Goal: Task Accomplishment & Management: Complete application form

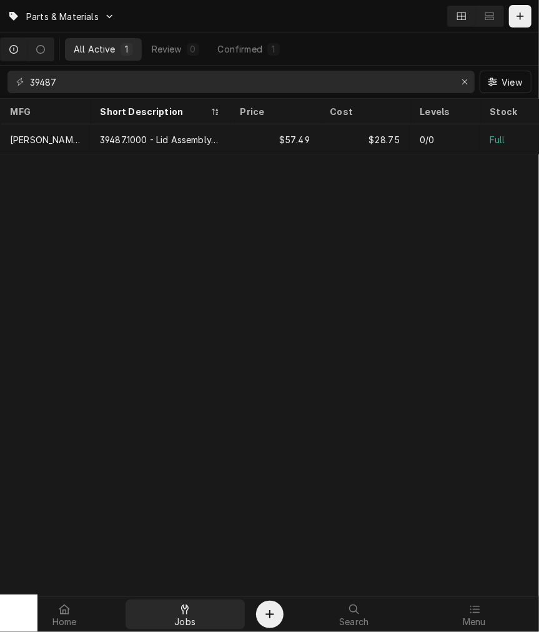
click at [188, 616] on div at bounding box center [185, 609] width 15 height 15
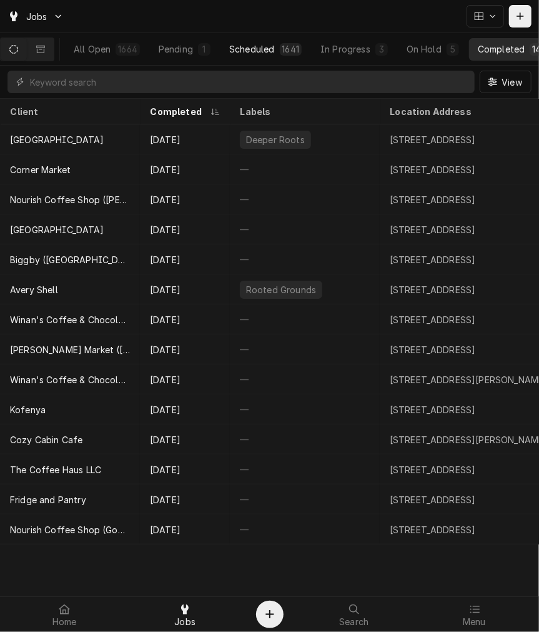
drag, startPoint x: 260, startPoint y: 42, endPoint x: 282, endPoint y: 47, distance: 22.4
click at [260, 43] on div "Scheduled" at bounding box center [251, 49] width 45 height 13
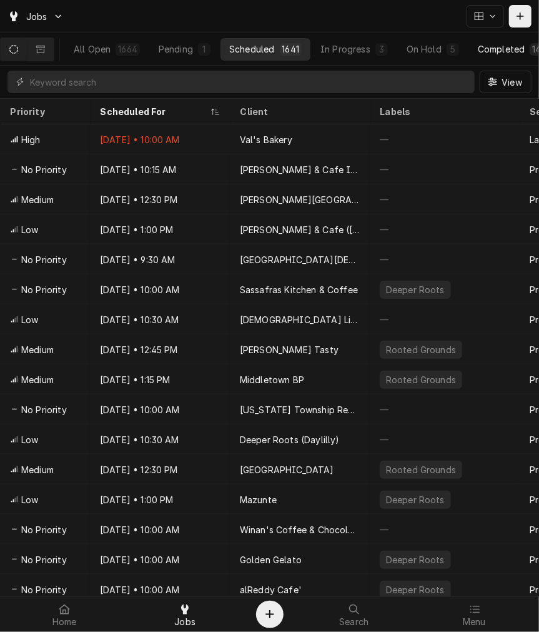
click at [498, 43] on div "Completed" at bounding box center [501, 49] width 47 height 13
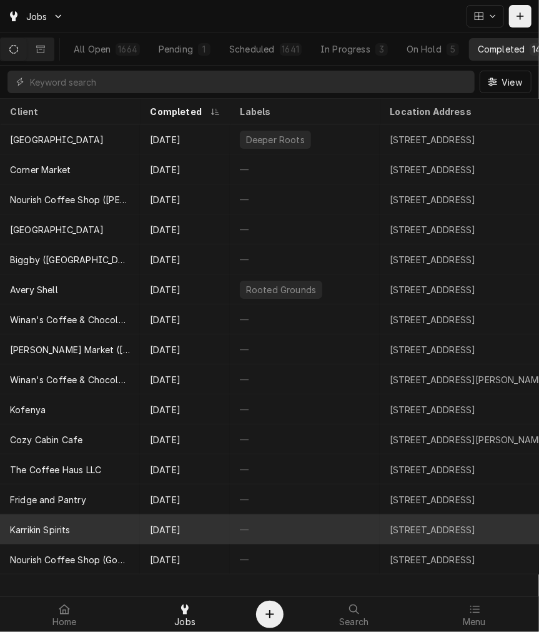
click at [98, 529] on div "Karrikin Spirits" at bounding box center [70, 529] width 140 height 30
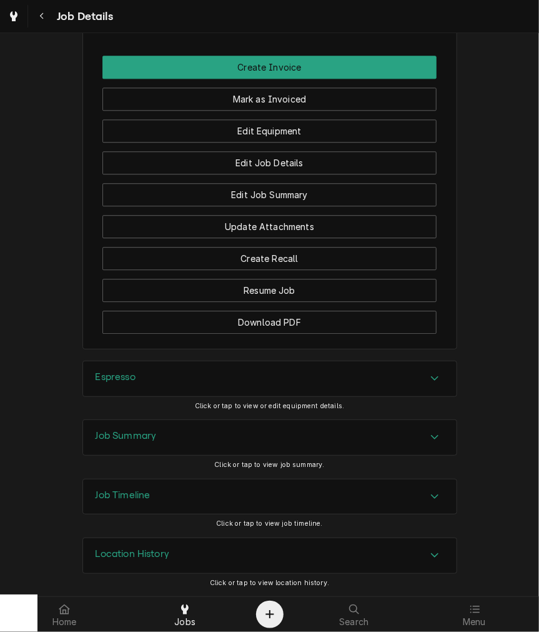
scroll to position [1059, 0]
click at [193, 451] on div "Job Summary" at bounding box center [270, 437] width 374 height 35
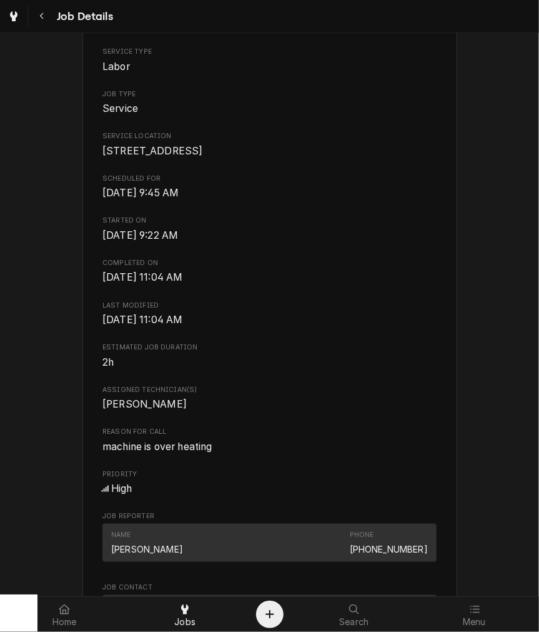
scroll to position [347, 0]
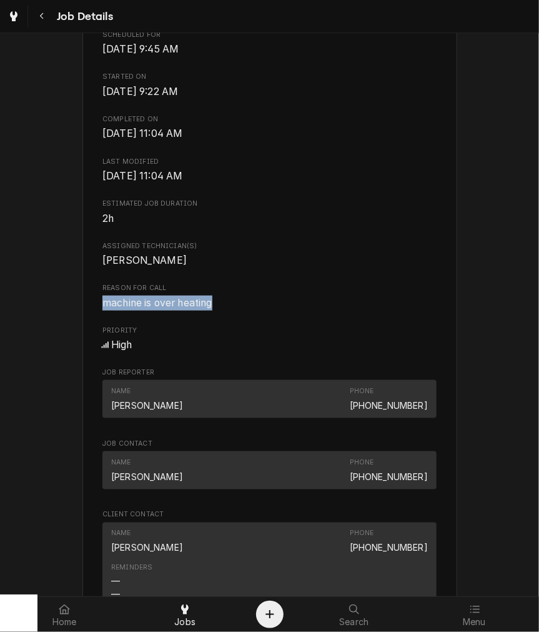
drag, startPoint x: 238, startPoint y: 315, endPoint x: 80, endPoint y: 309, distance: 157.6
click at [83, 309] on div "Karrikin Spirits 3717 Jonlen Dr, Cincinnati, OH 45227 Open in Maps Roopairs Job…" at bounding box center [270, 389] width 375 height 1316
copy span "machine is over heating"
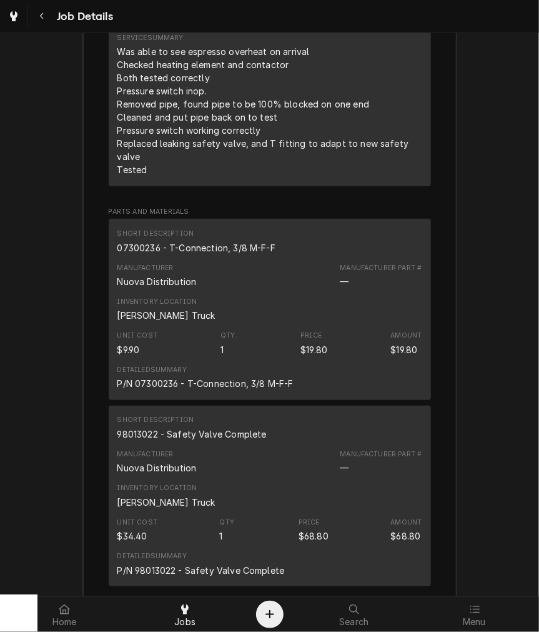
scroll to position [1736, 0]
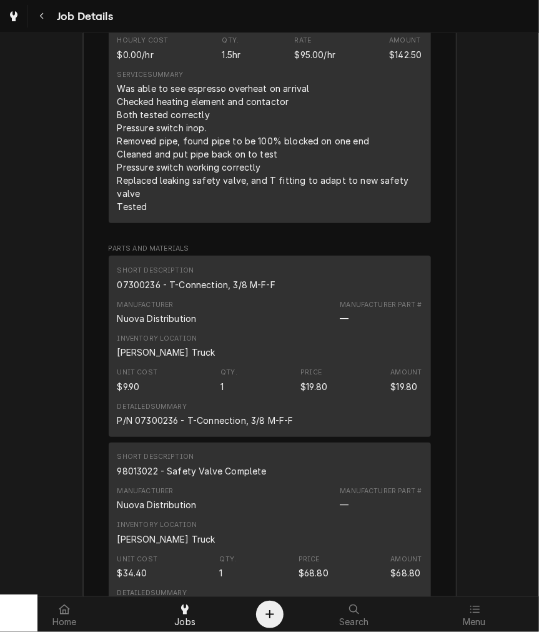
click at [228, 283] on div "07300236 - T-Connection, 3/8 M-F-F" at bounding box center [197, 284] width 158 height 13
click at [142, 466] on div "98013022 - Safety Valve Complete" at bounding box center [192, 470] width 149 height 13
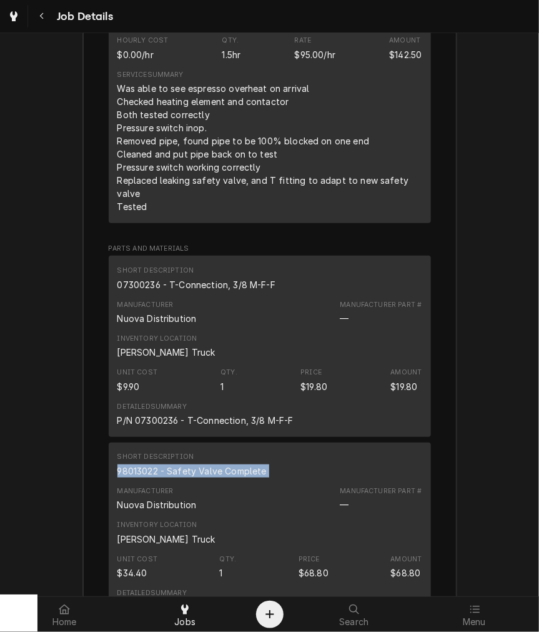
click at [142, 466] on div "98013022 - Safety Valve Complete" at bounding box center [192, 470] width 149 height 13
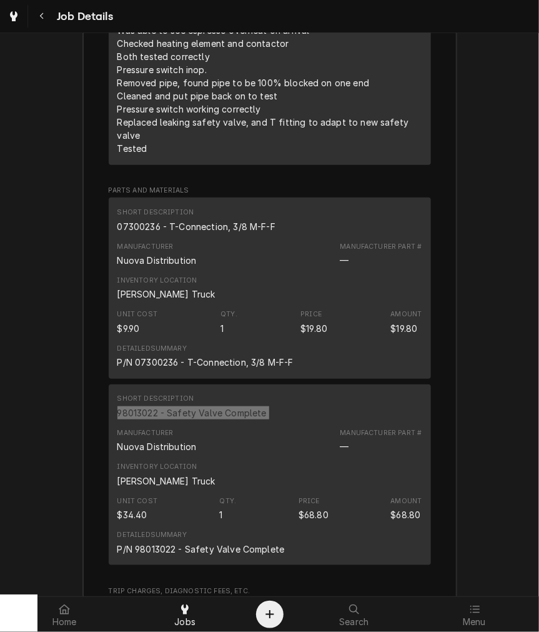
scroll to position [1678, 0]
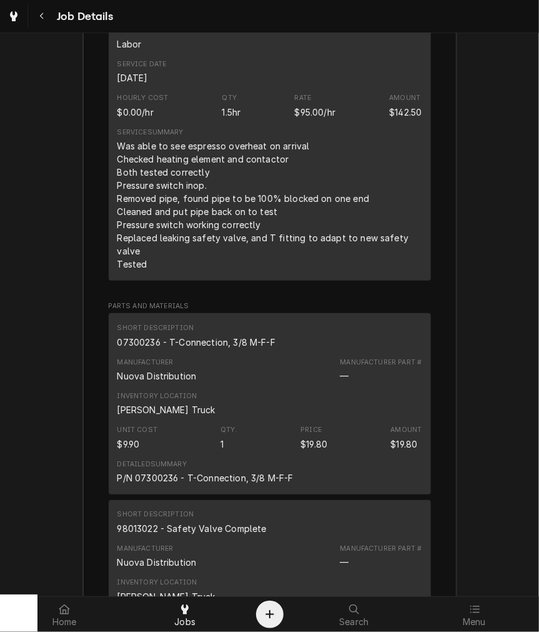
click at [138, 271] on div "Was able to see espresso overheat on arrival Checked heating element and contac…" at bounding box center [270, 204] width 305 height 131
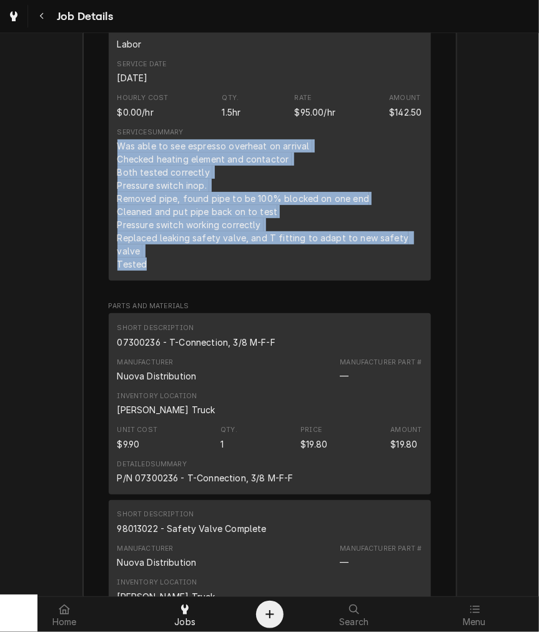
drag, startPoint x: 132, startPoint y: 266, endPoint x: 114, endPoint y: 159, distance: 108.9
click at [118, 159] on div "Was able to see espresso overheat on arrival Checked heating element and contac…" at bounding box center [270, 204] width 305 height 131
copy div "Was able to see espresso overheat on arrival Checked heating element and contac…"
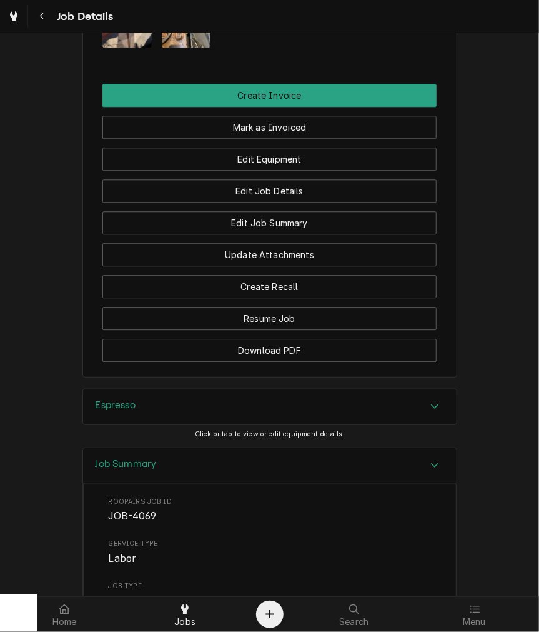
scroll to position [984, 0]
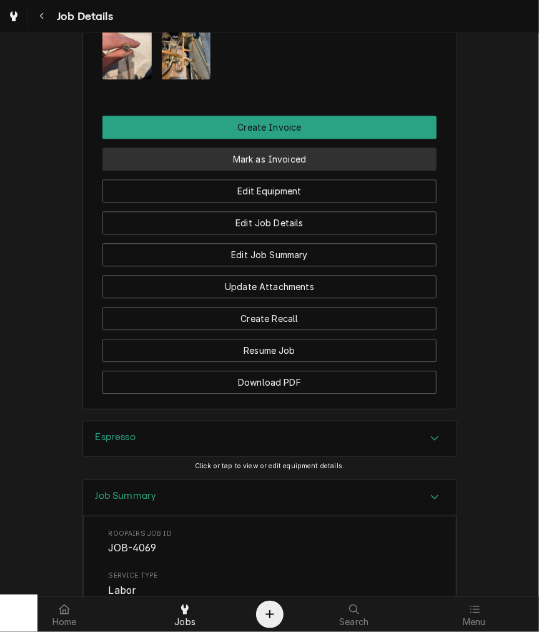
click at [295, 167] on button "Mark as Invoiced" at bounding box center [270, 159] width 334 height 23
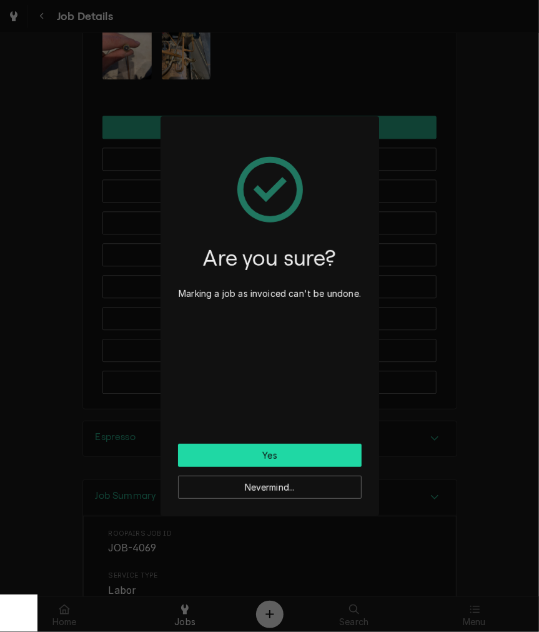
click at [235, 454] on button "Yes" at bounding box center [270, 455] width 184 height 23
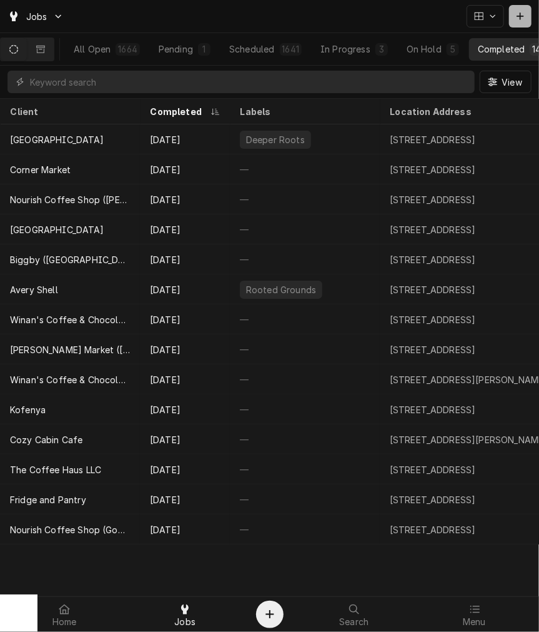
click at [522, 18] on icon "Dynamic Content Wrapper" at bounding box center [521, 16] width 8 height 9
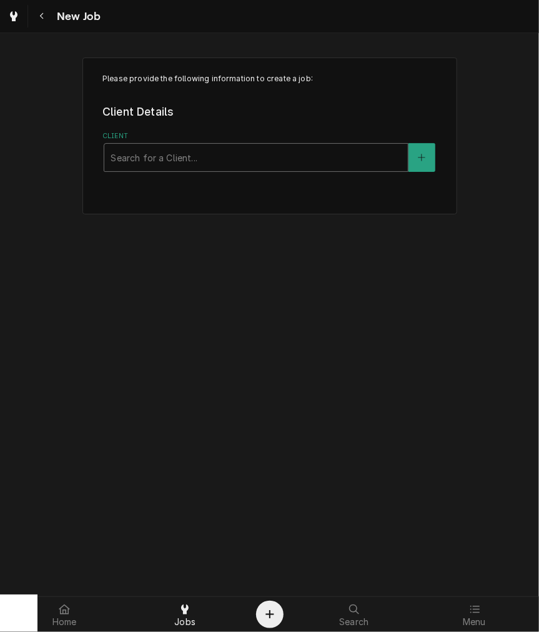
click at [170, 153] on div "Client" at bounding box center [256, 157] width 291 height 23
type input "west ca"
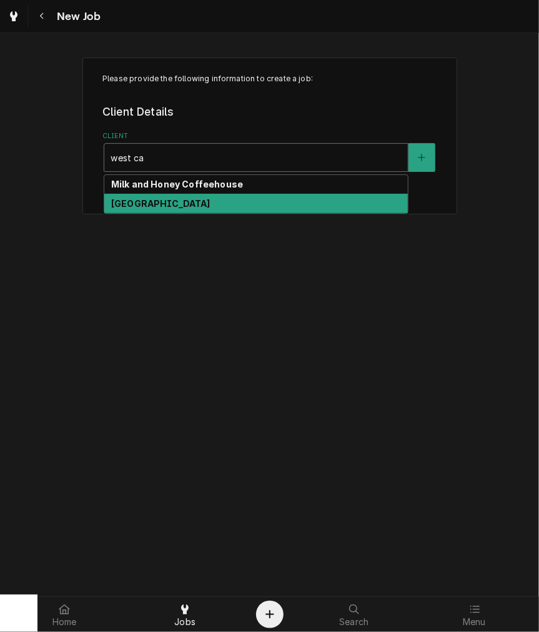
click at [177, 204] on strong "West Carrollton High School" at bounding box center [160, 203] width 99 height 11
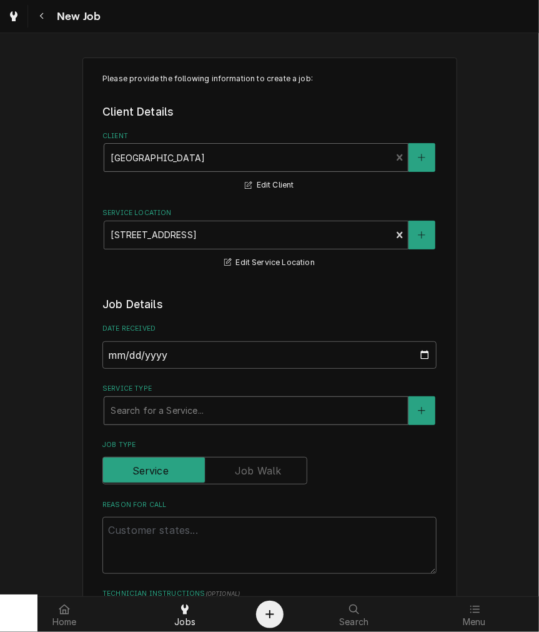
click at [192, 401] on div "Service Type" at bounding box center [256, 410] width 291 height 23
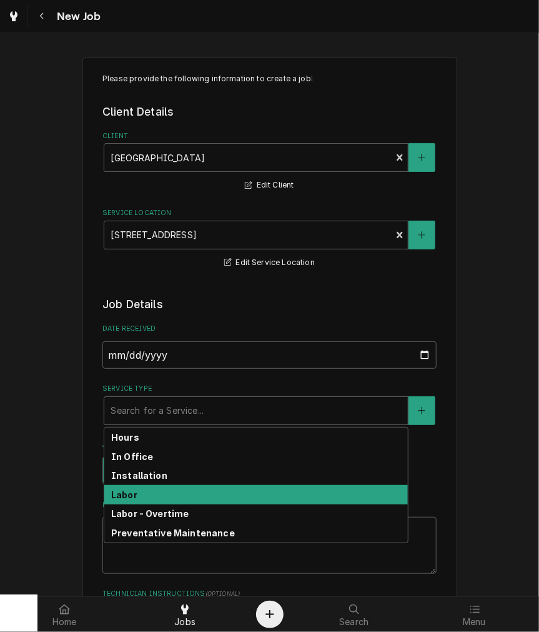
click at [136, 502] on div "Labor" at bounding box center [256, 494] width 304 height 19
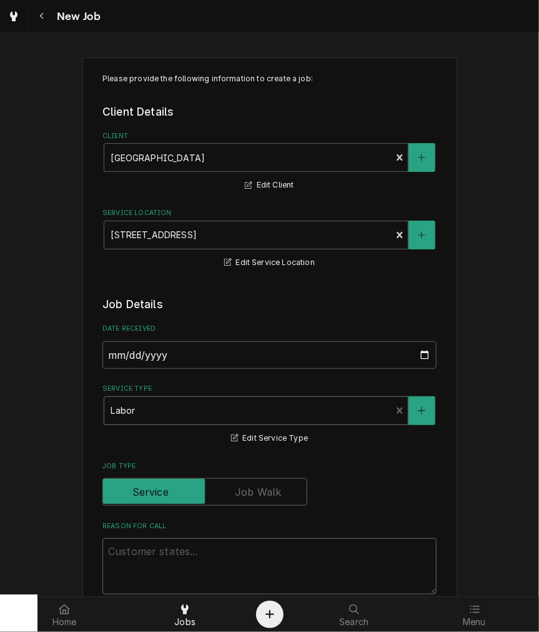
click at [136, 541] on textarea "Reason For Call" at bounding box center [270, 566] width 334 height 56
type textarea "x"
type textarea "J"
type textarea "x"
type textarea "Jo"
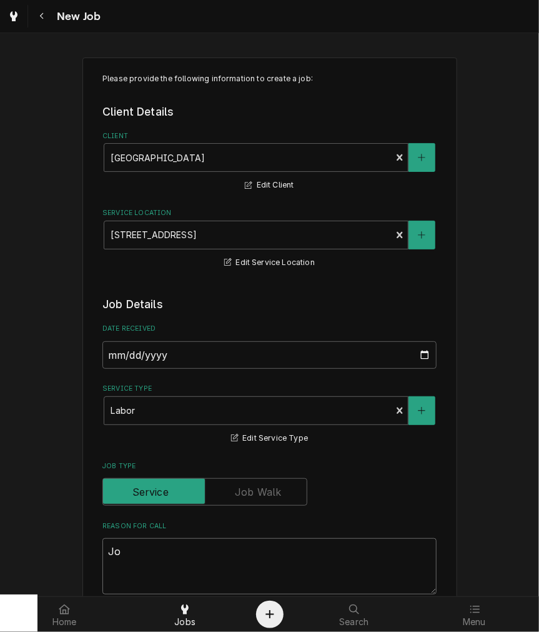
type textarea "x"
type textarea "J"
type textarea "x"
type textarea "Jo"
type textarea "x"
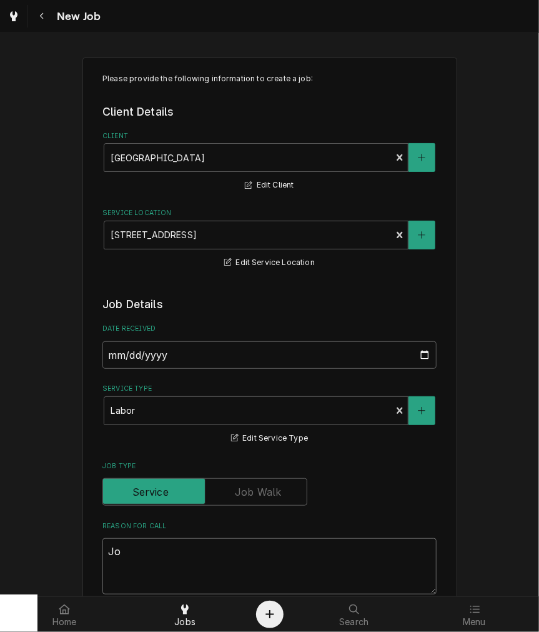
type textarea "Job"
type textarea "x"
type textarea "Job"
type textarea "x"
type textarea "Job c"
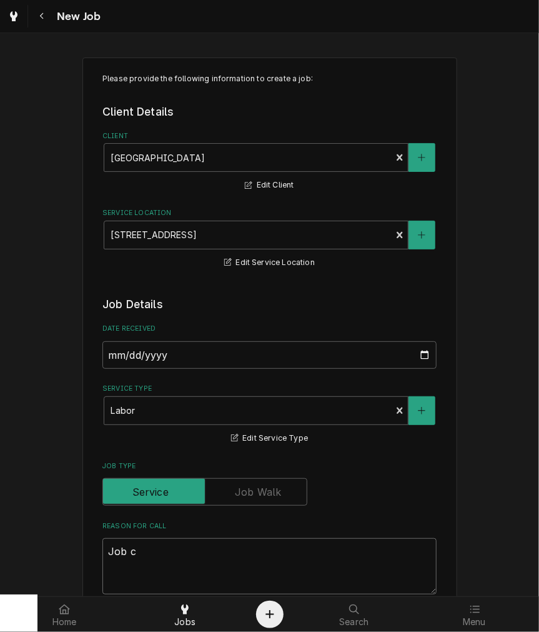
type textarea "x"
type textarea "Job coa"
type textarea "x"
type textarea "Job coac"
type textarea "x"
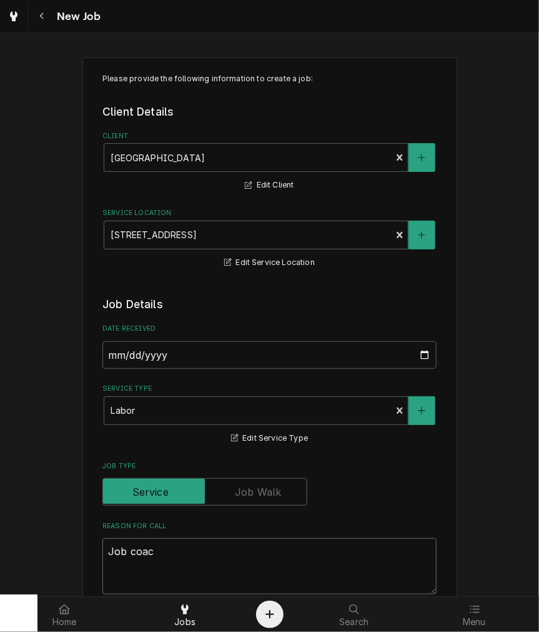
type textarea "Job coach"
type textarea "x"
type textarea "Job coach"
type textarea "x"
type textarea "Job coach s"
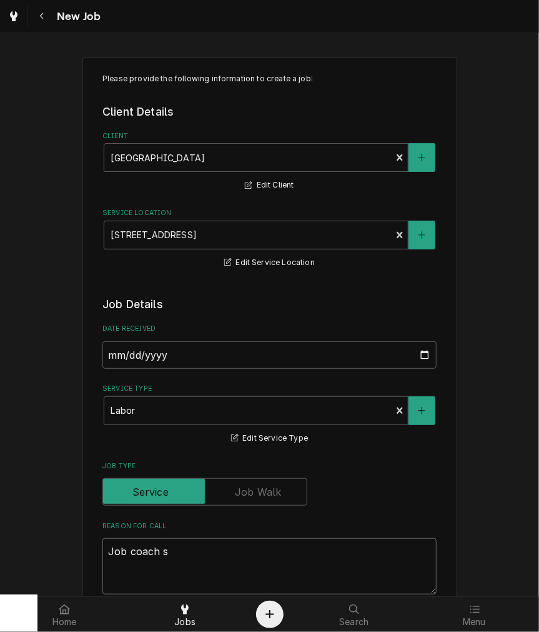
type textarea "x"
type textarea "Job coach sa"
type textarea "x"
type textarea "Job coach sai"
type textarea "x"
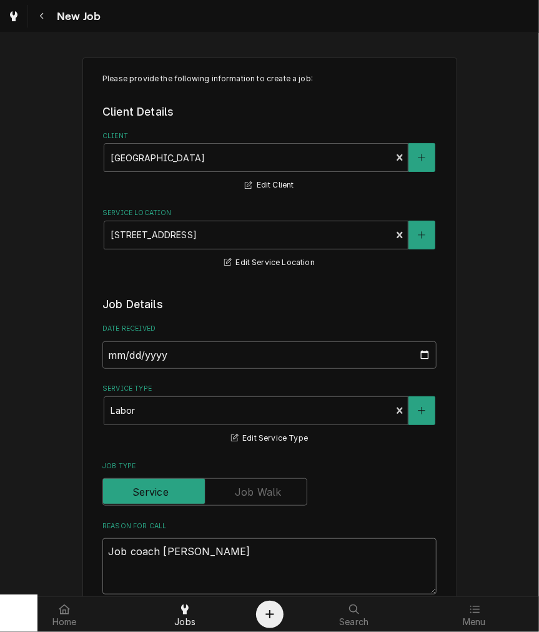
type textarea "Job coach said"
type textarea "x"
type textarea "Job coach said"
type textarea "x"
type textarea "Job coach said i"
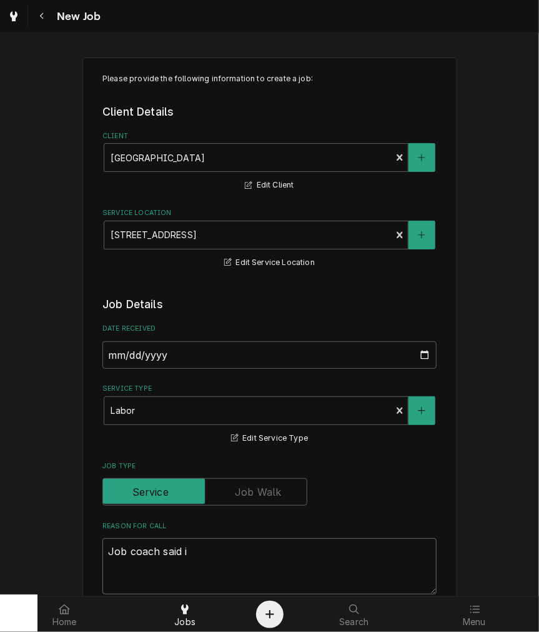
type textarea "x"
type textarea "Job coach said it"
type textarea "x"
type textarea "Job coach said it"
type textarea "x"
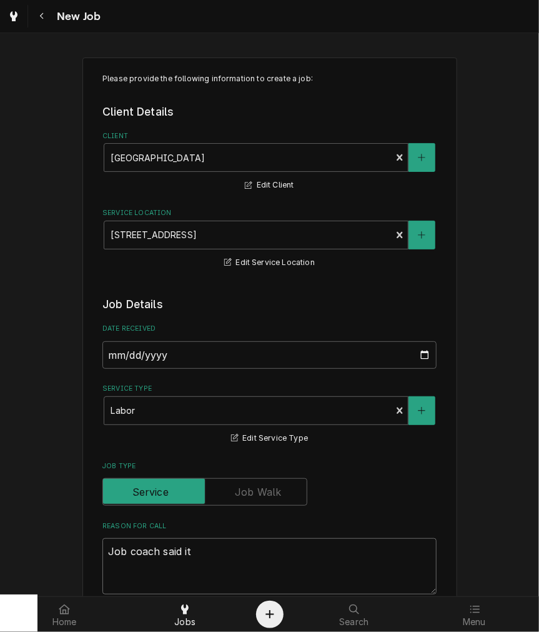
type textarea "Job coach said it i"
type textarea "x"
type textarea "Job coach said it is"
type textarea "x"
type textarea "Job coach said it i"
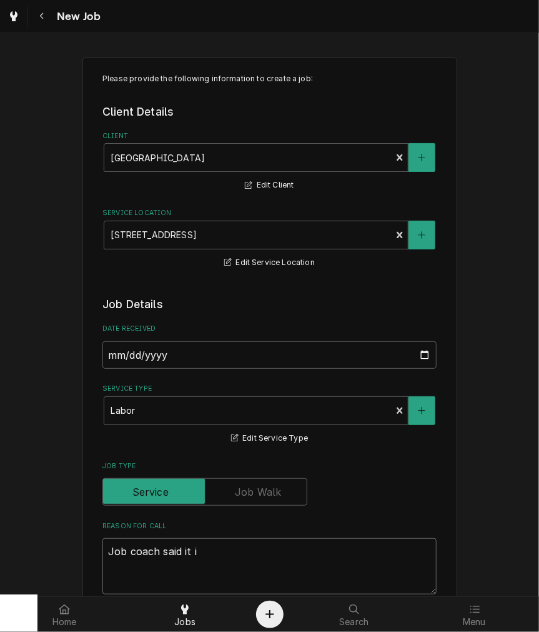
type textarea "x"
type textarea "Job coach said it"
type textarea "x"
type textarea "Job coach said it"
type textarea "x"
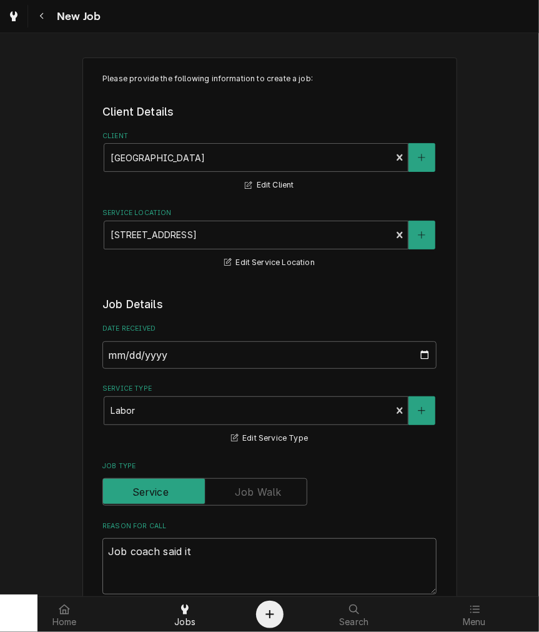
type textarea "Job coach said i"
type textarea "x"
type textarea "Job coach said"
type textarea "x"
type textarea "Job coach said w"
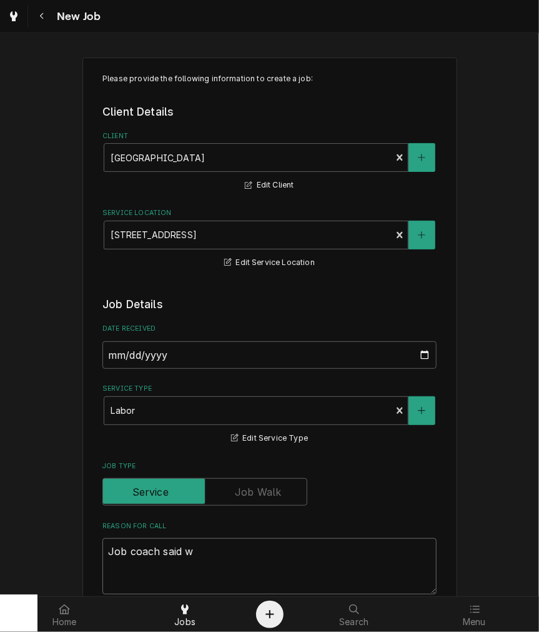
type textarea "x"
type textarea "Job coach said we"
type textarea "x"
type textarea "Job coach said w"
type textarea "x"
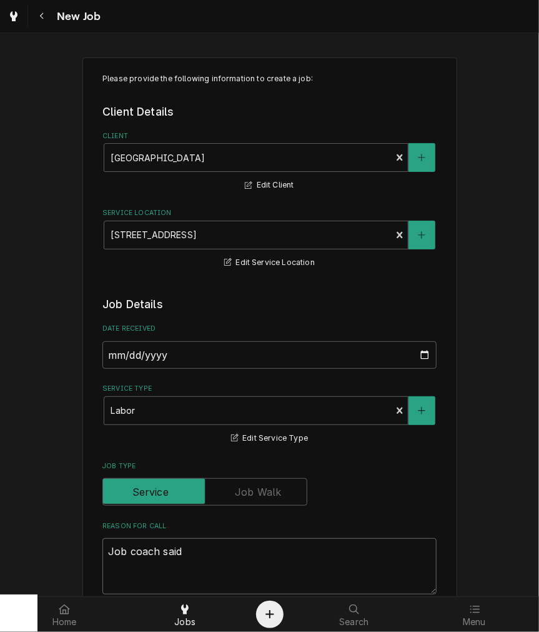
type textarea "Job coach said e"
type textarea "x"
type textarea "Job coach said es"
type textarea "x"
type textarea "Job coach said esp"
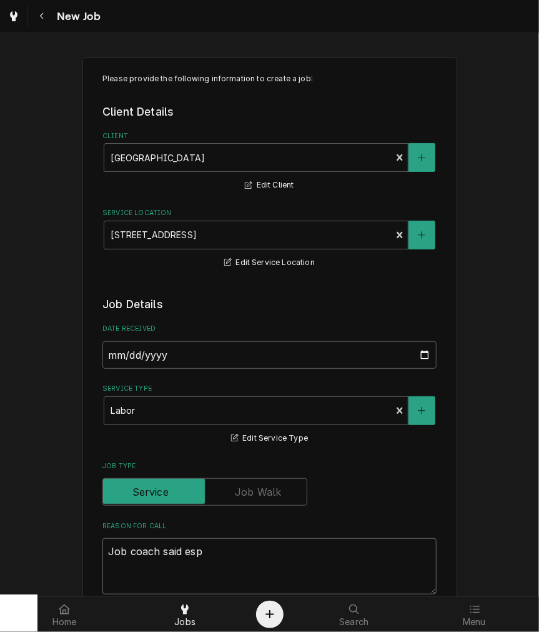
type textarea "x"
type textarea "Job coach said espre"
type textarea "x"
type textarea "Job coach said espres"
type textarea "x"
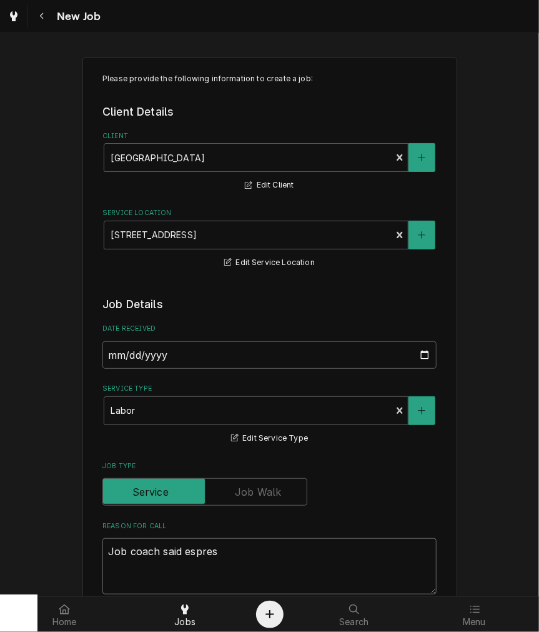
type textarea "Job coach said espress"
type textarea "x"
type textarea "Job coach said espresso"
type textarea "x"
type textarea "Job coach said espresso"
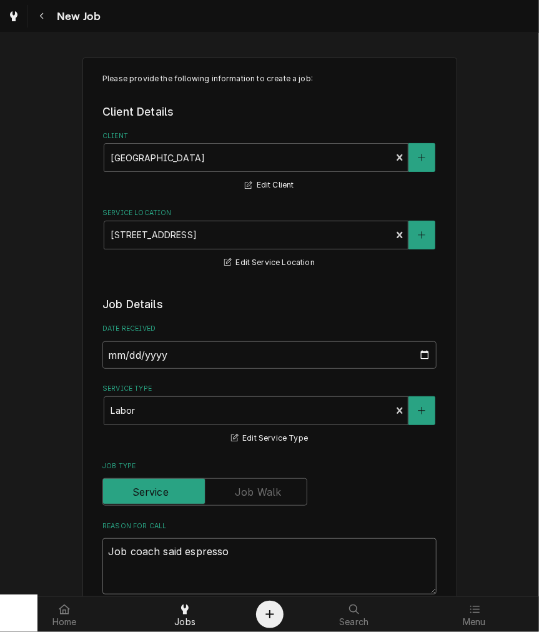
type textarea "x"
type textarea "Job coach said espresso ma"
type textarea "x"
type textarea "Job coach said espresso mac"
type textarea "x"
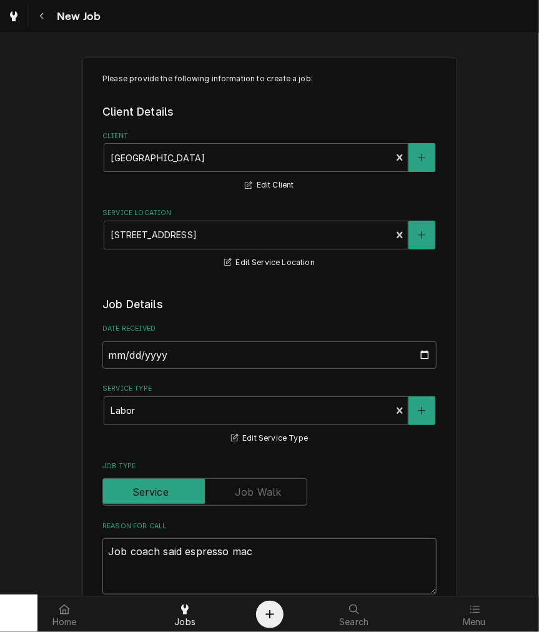
type textarea "Job coach said espresso mach"
type textarea "x"
type textarea "Job coach said espresso machi"
type textarea "x"
type textarea "Job coach said espresso machin"
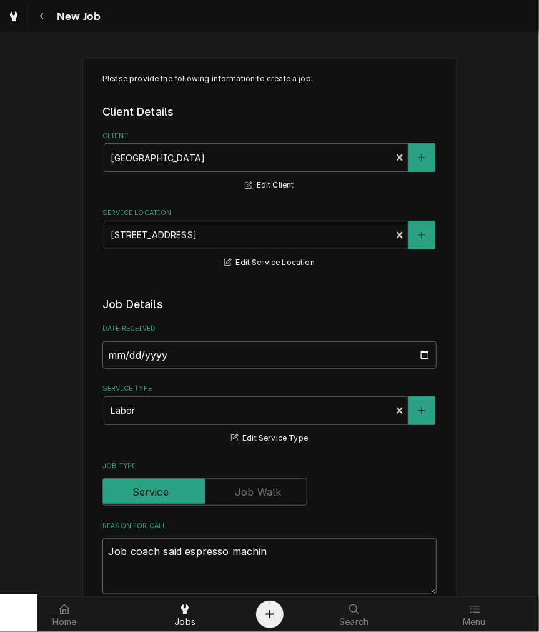
type textarea "x"
type textarea "Job coach said espresso machine"
type textarea "x"
type textarea "Job coach said espresso machine"
type textarea "x"
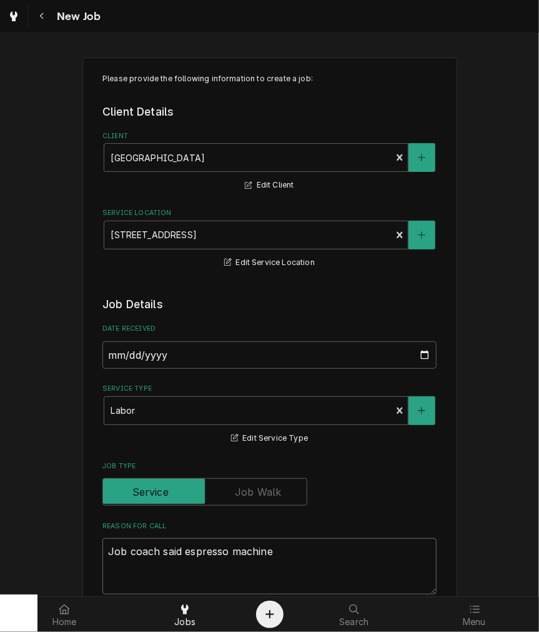
type textarea "Job coach said espresso machine i"
type textarea "x"
type textarea "Job coach said espresso machine is"
type textarea "x"
type textarea "Job coach said espresso machine is"
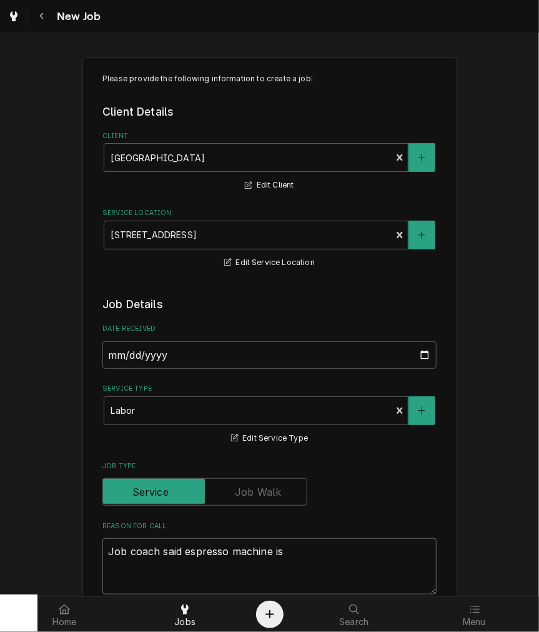
type textarea "x"
type textarea "Job coach said espresso machine is l"
type textarea "x"
type textarea "Job coach said espresso machine is le"
type textarea "x"
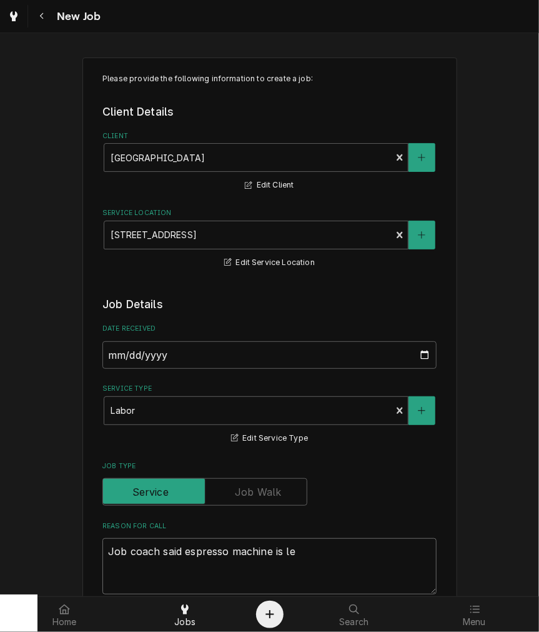
type textarea "Job coach said espresso machine is lea"
type textarea "x"
type textarea "Job coach said espresso machine is leak"
type textarea "x"
type textarea "Job coach said espresso machine is leaki"
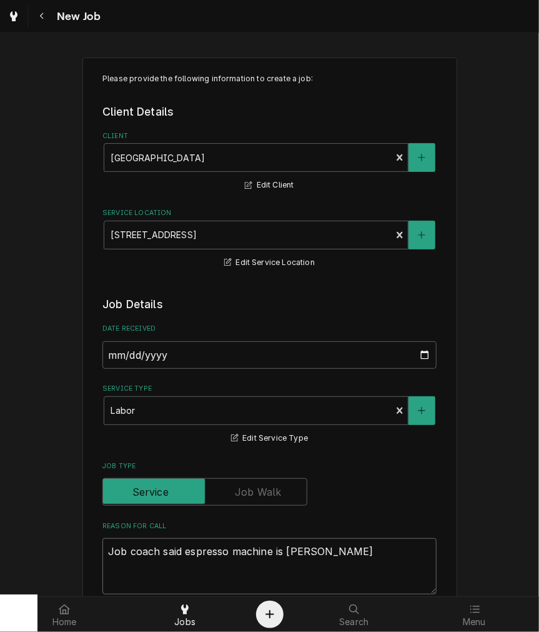
type textarea "x"
type textarea "Job coach said espresso machine is leakin"
type textarea "x"
type textarea "Job coach said espresso machine is leaking"
type textarea "x"
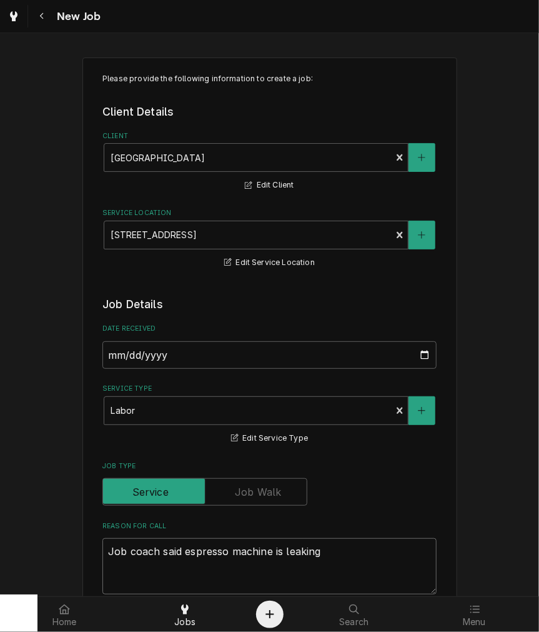
type textarea "Job coach said espresso machine is leaking"
type textarea "x"
type textarea "Job coach said espresso machine is leaking w"
type textarea "x"
type textarea "Job coach said espresso machine is leaking wa"
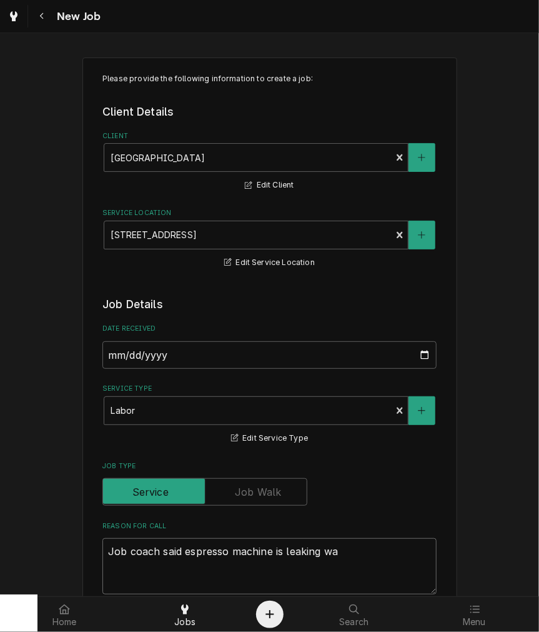
type textarea "x"
type textarea "Job coach said espresso machine is leaking wat"
type textarea "x"
type textarea "Job coach said espresso machine is leaking wate"
type textarea "x"
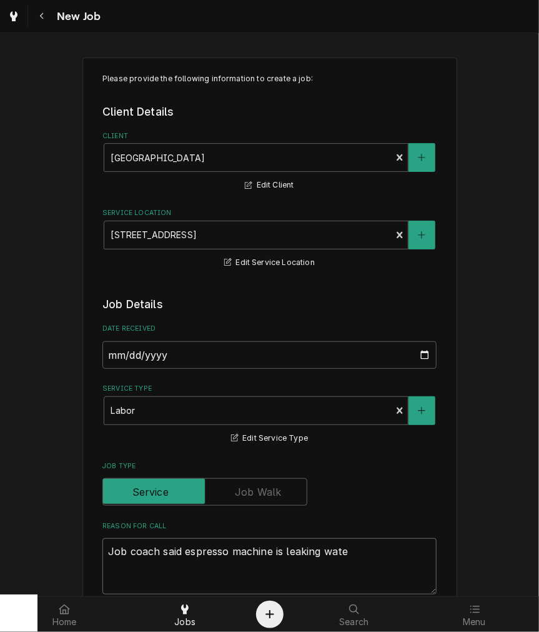
type textarea "Job coach said espresso machine is leaking water"
type textarea "x"
type textarea "Job coach said espresso machine is leaking water"
type textarea "x"
type textarea "Job coach said espresso machine is leaking water a"
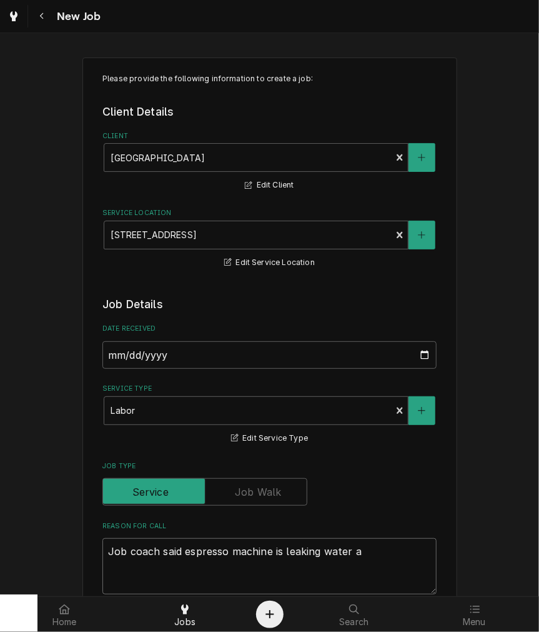
type textarea "x"
type textarea "Job coach said espresso machine is leaking water an"
type textarea "x"
type textarea "Job coach said espresso machine is leaking water and"
type textarea "x"
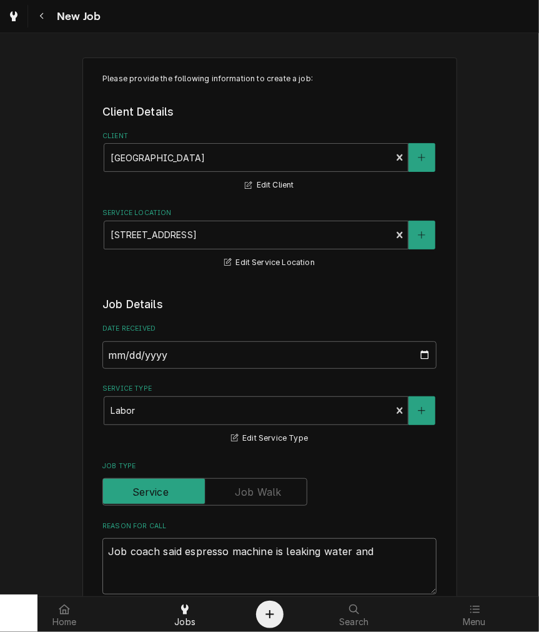
type textarea "Job coach said espresso machine is leaking water and"
type textarea "x"
type textarea "Job coach said espresso machine is leaking water and m"
type textarea "x"
type textarea "Job coach said espresso machine is leaking water and ma"
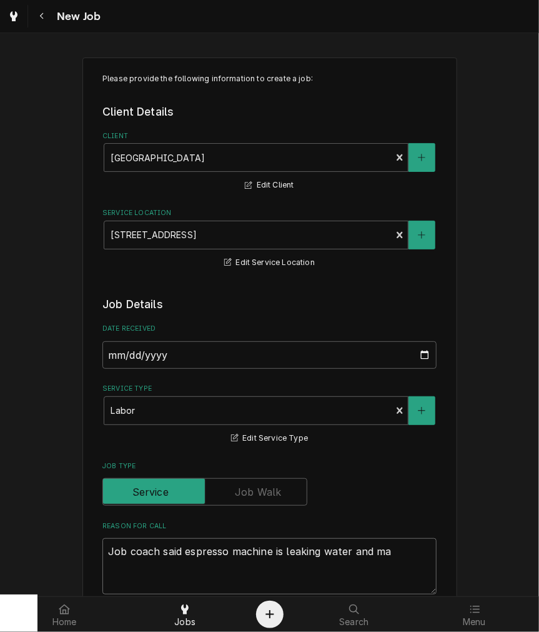
type textarea "x"
type textarea "Job coach said espresso machine is leaking water and mak"
type textarea "x"
type textarea "Job coach said espresso machine is leaking water and make"
type textarea "x"
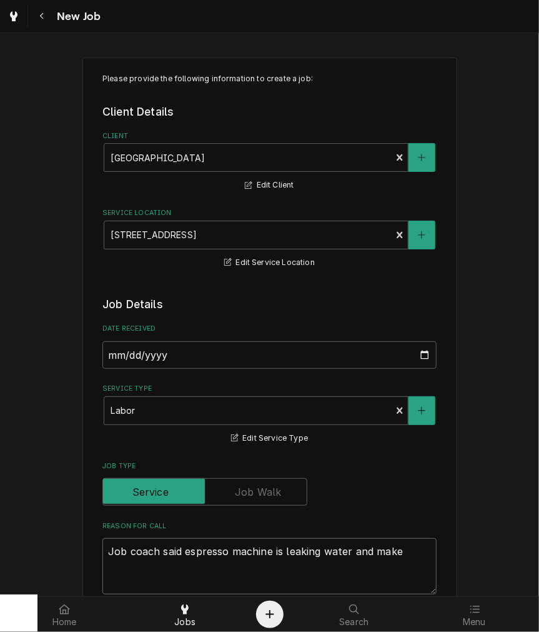
type textarea "Job coach said espresso machine is leaking water and mak"
type textarea "x"
type textarea "Job coach said espresso machine is leaking water and maki"
type textarea "x"
type textarea "Job coach said espresso machine is leaking water and makin"
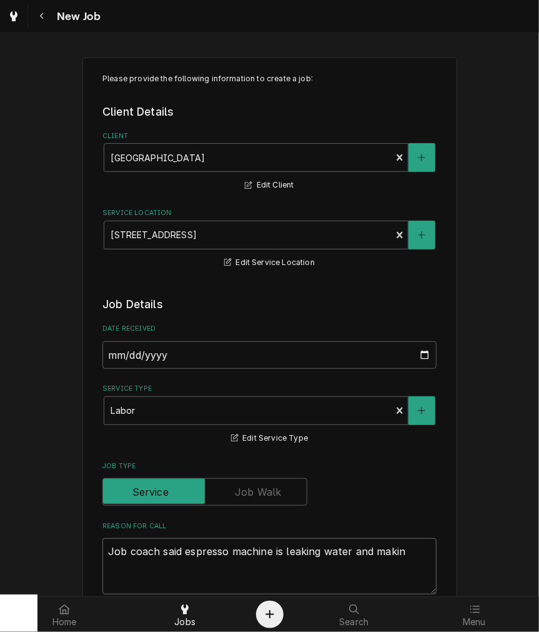
type textarea "x"
type textarea "Job coach said espresso machine is leaking water and making"
type textarea "x"
type textarea "Job coach said espresso machine is leaking water and making"
type textarea "x"
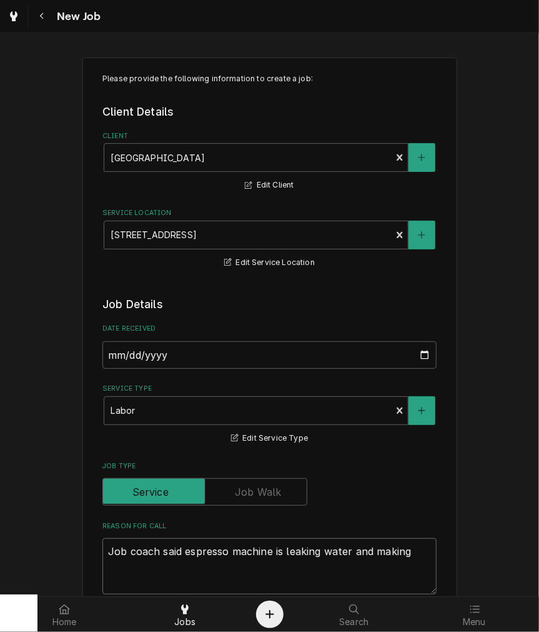
type textarea "Job coach said espresso machine is leaking water and making u"
type textarea "x"
type textarea "Job coach said espresso machine is leaking water and making un"
type textarea "x"
type textarea "Job coach said espresso machine is leaking water and making unf"
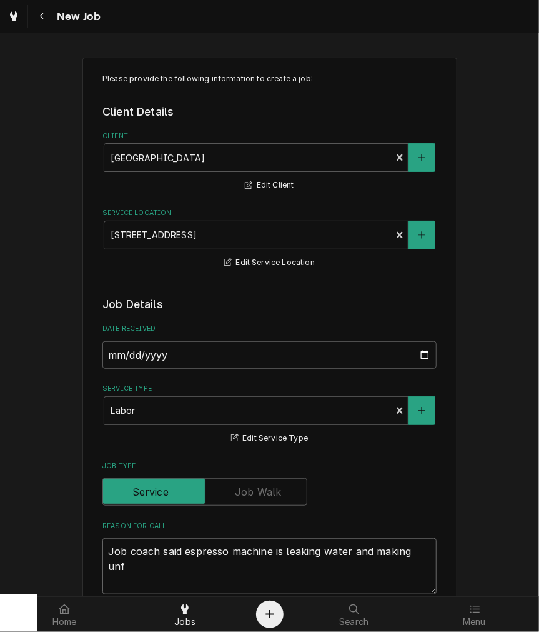
type textarea "x"
type textarea "Job coach said espresso machine is leaking water and making unfa"
type textarea "x"
type textarea "Job coach said espresso machine is leaking water and making unfam"
type textarea "x"
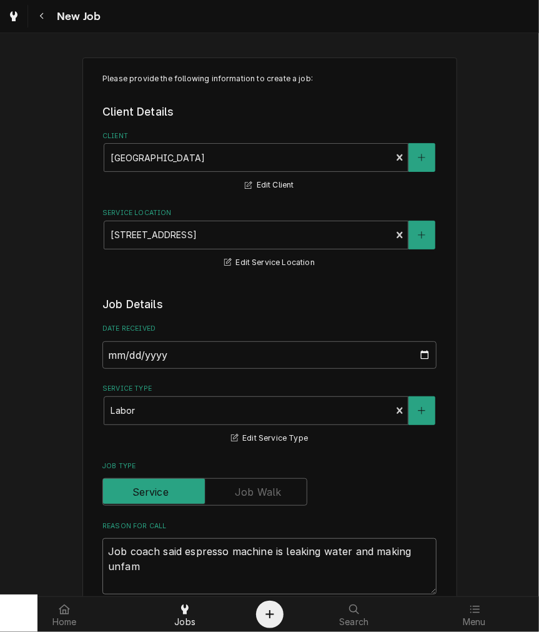
type textarea "Job coach said espresso machine is leaking water and making unfami"
type textarea "x"
type textarea "Job coach said espresso machine is leaking water and making unfamil"
type textarea "x"
type textarea "Job coach said espresso machine is leaking water and making unfamili"
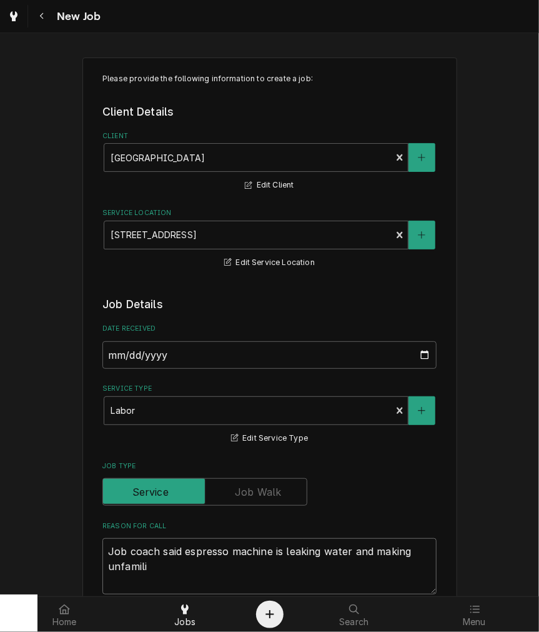
type textarea "x"
type textarea "Job coach said espresso machine is leaking water and making unfamilia"
type textarea "x"
type textarea "Job coach said espresso machine is leaking water and making unfamiliar"
type textarea "x"
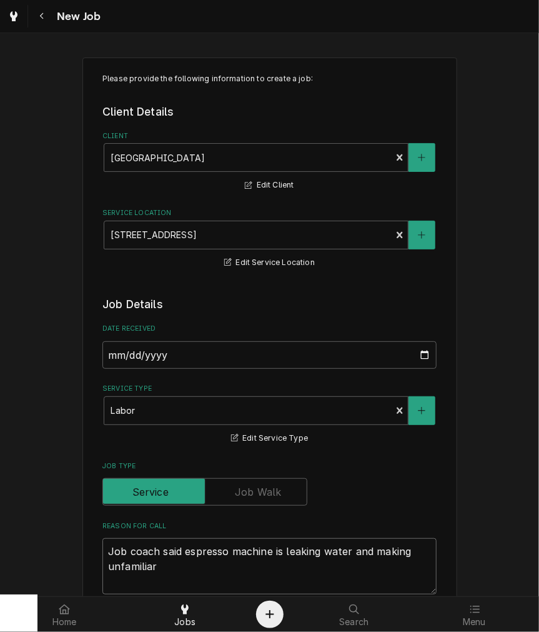
type textarea "Job coach said espresso machine is leaking water and making unfamiliar"
type textarea "x"
type textarea "Job coach said espresso machine is leaking water and making unfamiliar n"
type textarea "x"
type textarea "Job coach said espresso machine is leaking water and making unfamiliar no"
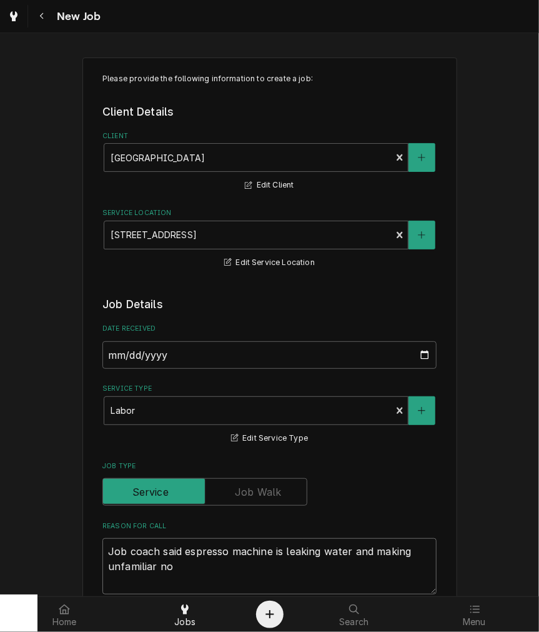
type textarea "x"
type textarea "Job coach said espresso machine is leaking water and making unfamiliar noi"
type textarea "x"
type textarea "Job coach said espresso machine is leaking water and making unfamiliar nois"
type textarea "x"
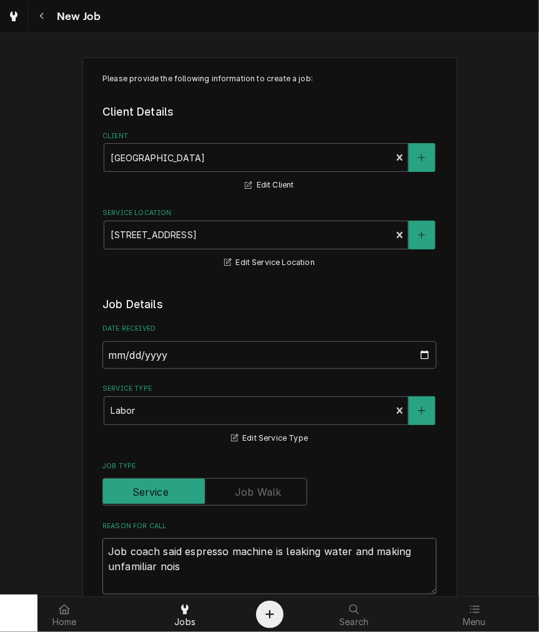
type textarea "Job coach said espresso machine is leaking water and making unfamiliar noise"
type textarea "x"
type textarea "Job coach said espresso machine is leaking water and making unfamiliar noises"
type textarea "x"
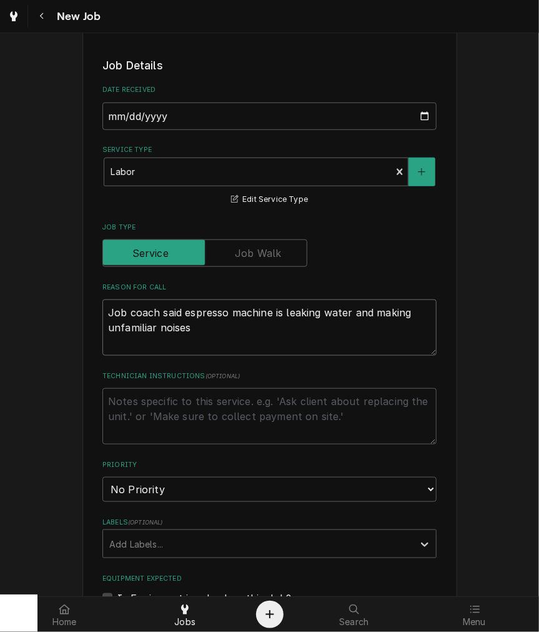
scroll to position [347, 0]
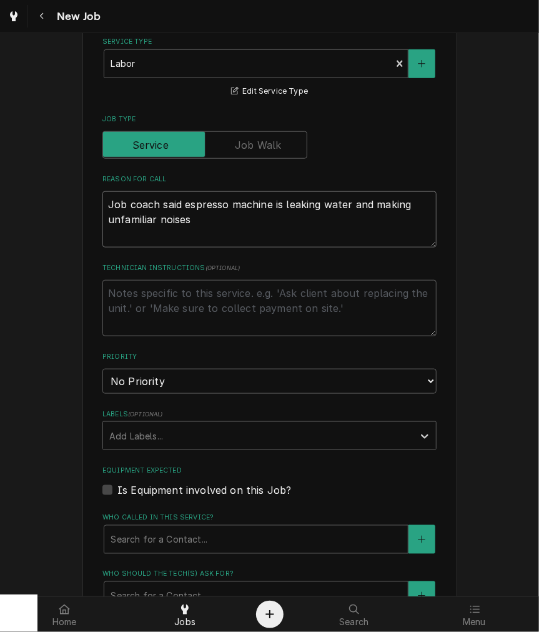
type textarea "Job coach said espresso machine is leaking water and making unfamiliar noises"
drag, startPoint x: 158, startPoint y: 384, endPoint x: 154, endPoint y: 391, distance: 8.4
click at [158, 384] on select "No Priority Urgent High Medium Low" at bounding box center [270, 381] width 334 height 25
select select "2"
click at [103, 369] on select "No Priority Urgent High Medium Low" at bounding box center [270, 381] width 334 height 25
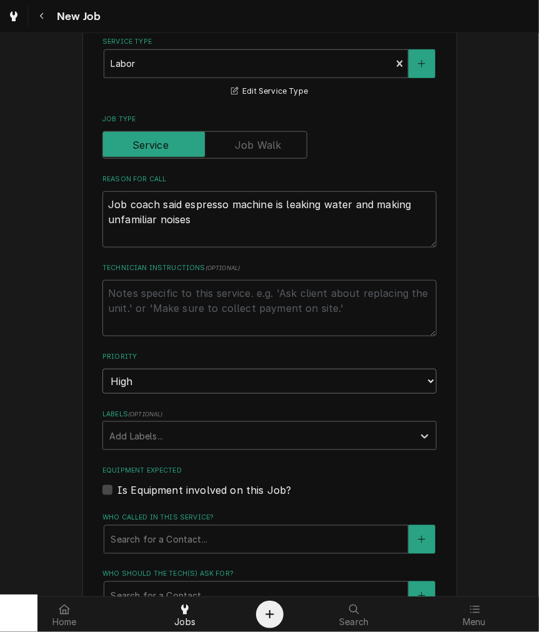
type textarea "x"
click at [149, 490] on label "Is Equipment involved on this Job?" at bounding box center [205, 490] width 174 height 15
click at [149, 490] on input "Equipment Expected" at bounding box center [285, 497] width 334 height 28
checkbox input "true"
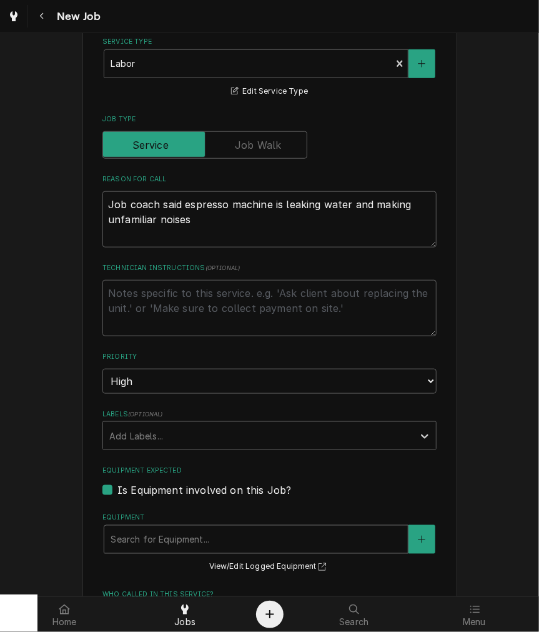
drag, startPoint x: 148, startPoint y: 532, endPoint x: 159, endPoint y: 533, distance: 10.7
click at [148, 533] on div "Equipment" at bounding box center [256, 539] width 291 height 23
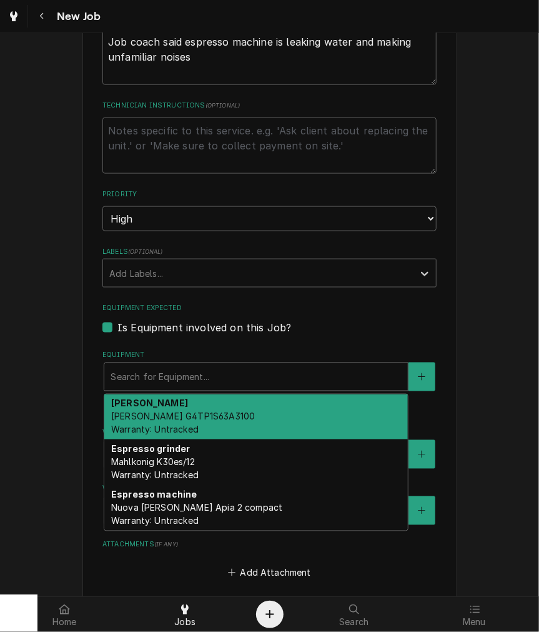
scroll to position [578, 0]
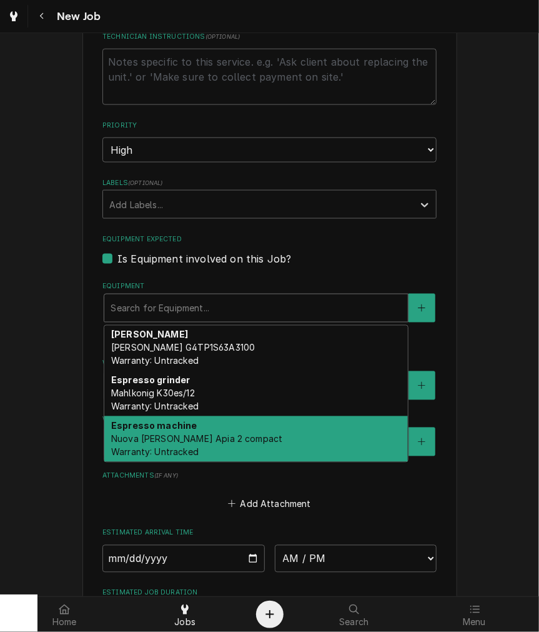
click at [160, 427] on strong "Espresso machine" at bounding box center [154, 426] width 86 height 11
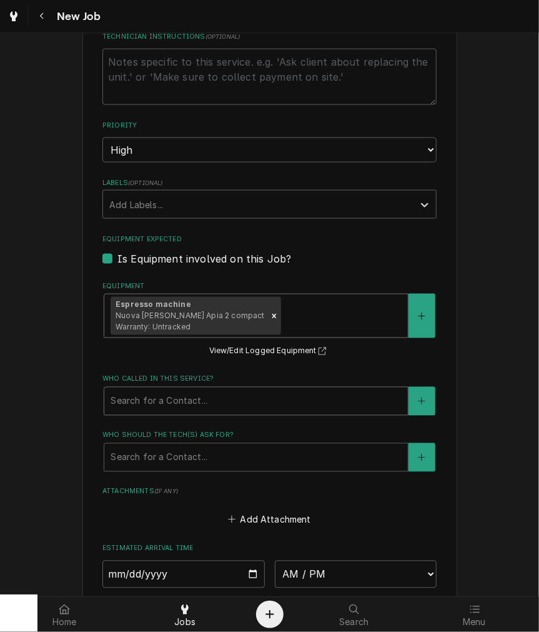
click at [192, 404] on div "Who called in this service?" at bounding box center [256, 401] width 291 height 23
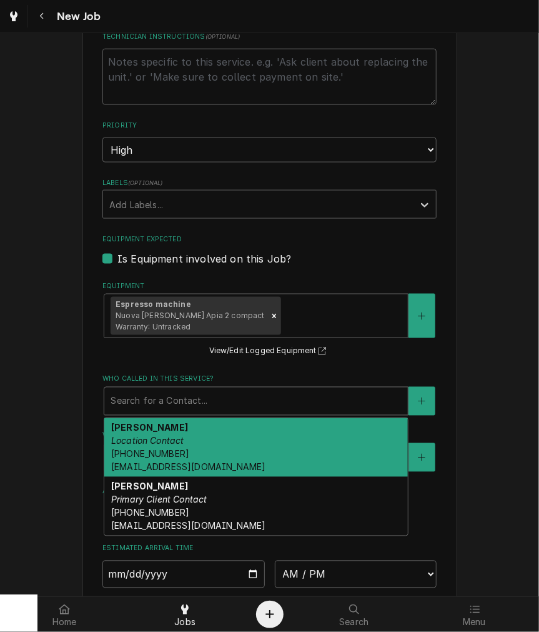
click at [173, 449] on span "(937) 545-8985 bcarlisle@wcsd.k12.oh.us" at bounding box center [188, 461] width 154 height 24
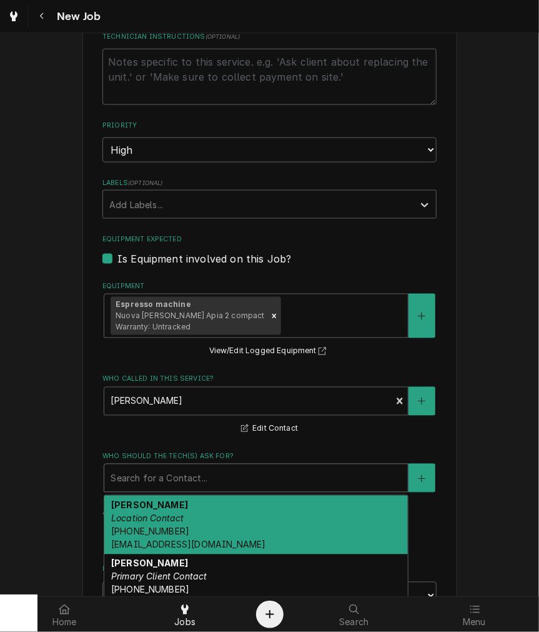
click at [158, 481] on div "Who should the tech(s) ask for?" at bounding box center [256, 478] width 291 height 23
click at [150, 526] on span "(937) 545-8985 bcarlisle@wcsd.k12.oh.us" at bounding box center [188, 538] width 154 height 24
type textarea "x"
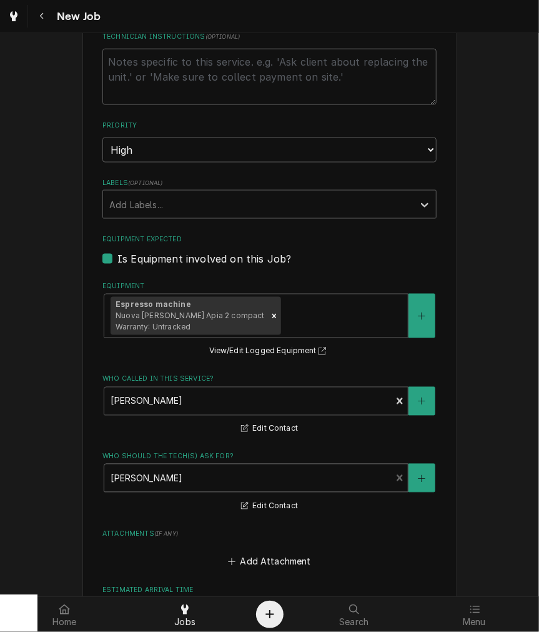
scroll to position [810, 0]
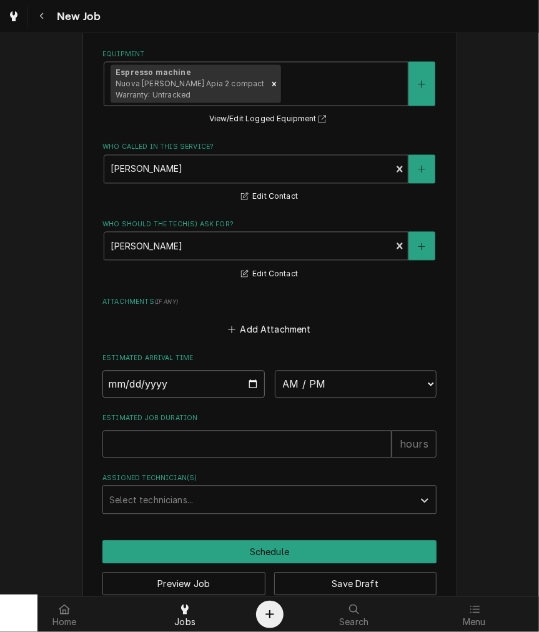
click at [244, 386] on input "Date" at bounding box center [184, 385] width 163 height 28
type input "2025-09-26"
click at [358, 380] on select "AM / PM 6:00 AM 6:15 AM 6:30 AM 6:45 AM 7:00 AM 7:15 AM 7:30 AM 7:45 AM 8:00 AM…" at bounding box center [356, 385] width 163 height 28
type textarea "x"
select select "10:30:00"
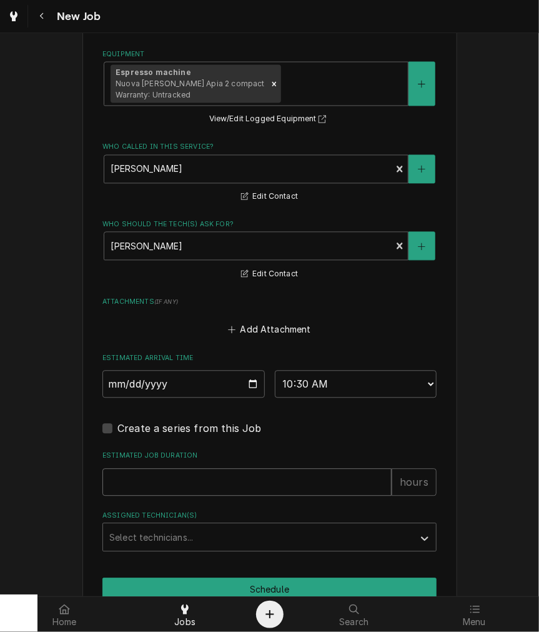
click at [165, 486] on input "Estimated Job Duration" at bounding box center [247, 483] width 289 height 28
type textarea "x"
type input "2"
click at [141, 528] on div "Assigned Technician(s)" at bounding box center [258, 537] width 298 height 23
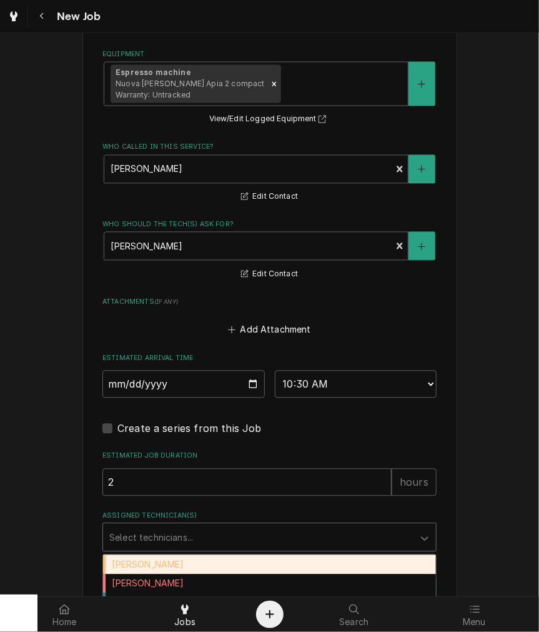
click at [136, 558] on div "Damon Rinehart" at bounding box center [269, 564] width 333 height 19
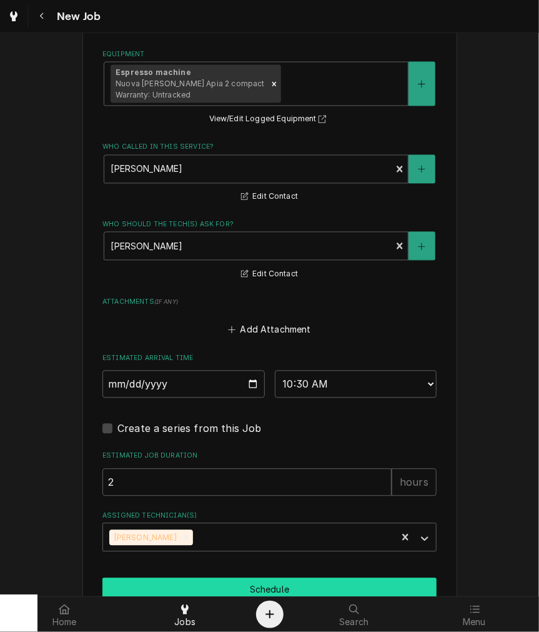
drag, startPoint x: 159, startPoint y: 584, endPoint x: 191, endPoint y: 511, distance: 79.2
click at [160, 584] on button "Schedule" at bounding box center [270, 589] width 334 height 23
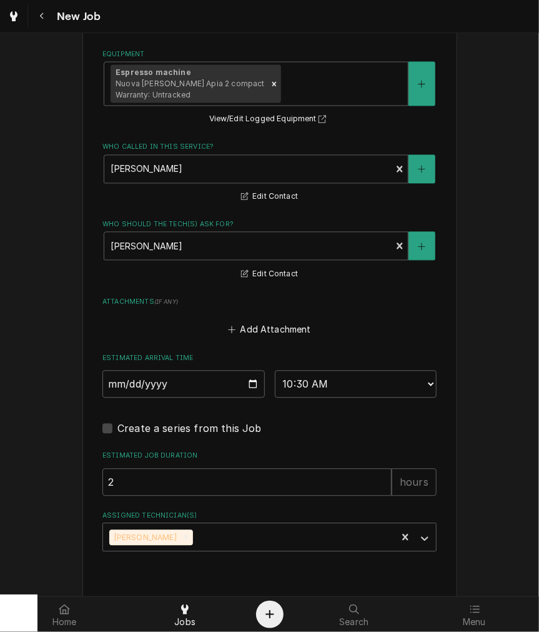
type textarea "x"
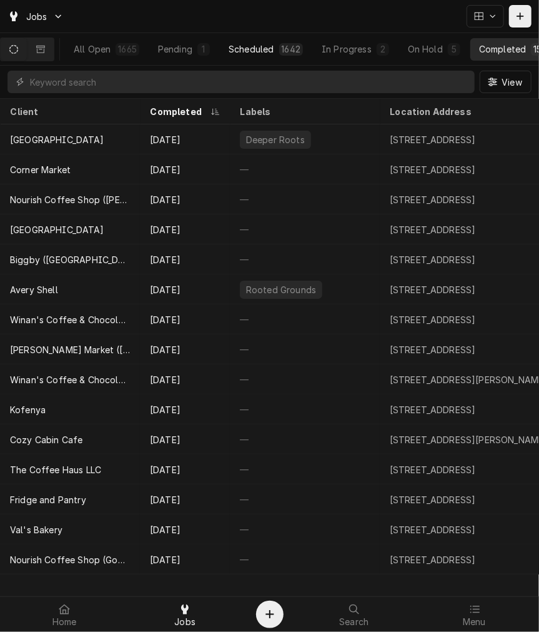
click at [274, 55] on button "Scheduled 1642" at bounding box center [266, 49] width 92 height 23
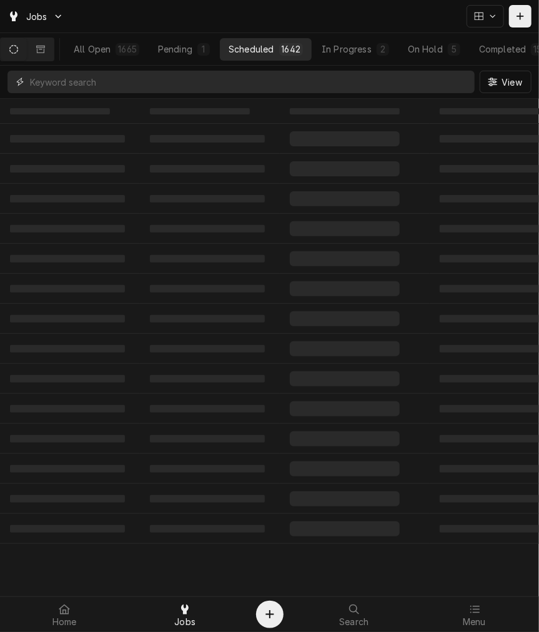
click at [254, 79] on input "Dynamic Content Wrapper" at bounding box center [249, 82] width 439 height 23
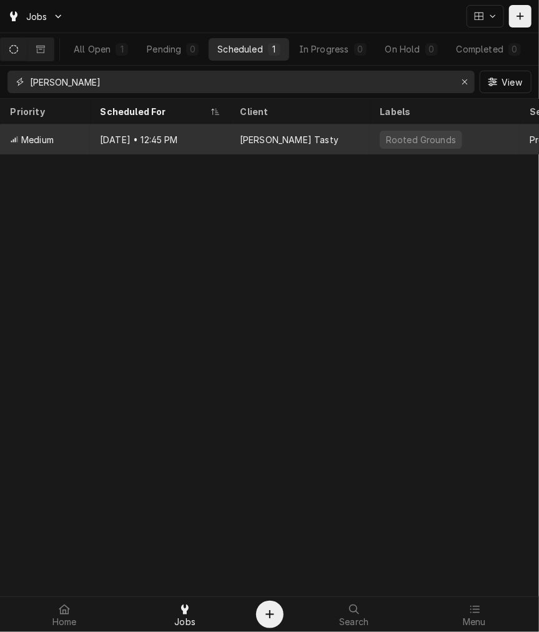
type input "hasty"
click at [242, 133] on div "[PERSON_NAME] Tasty" at bounding box center [289, 139] width 99 height 13
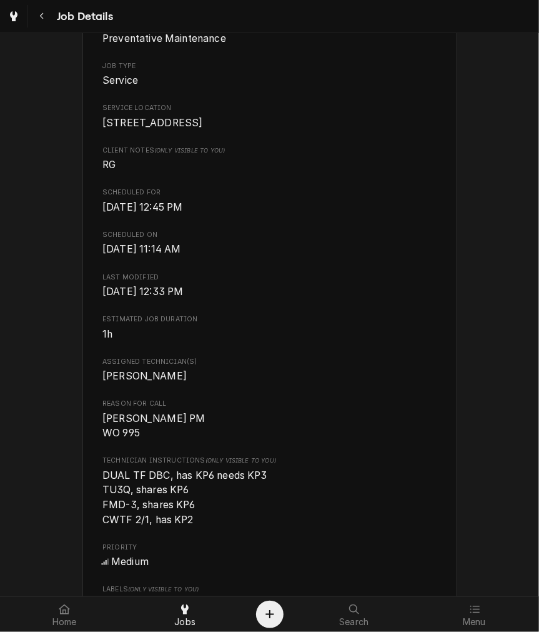
scroll to position [578, 0]
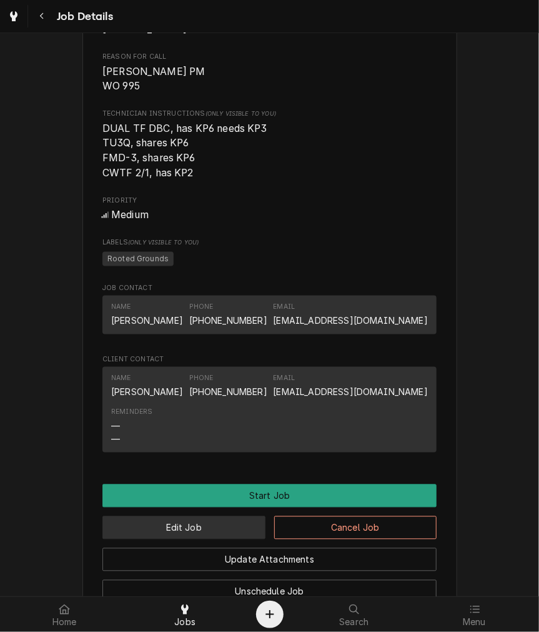
click at [209, 531] on button "Edit Job" at bounding box center [184, 527] width 163 height 23
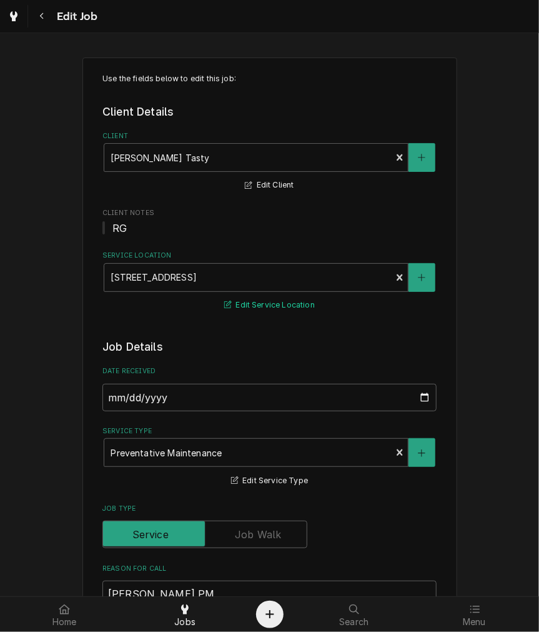
type textarea "x"
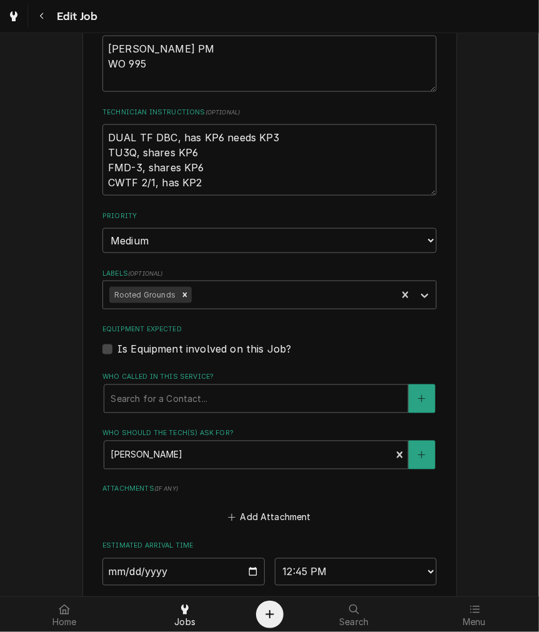
scroll to position [578, 0]
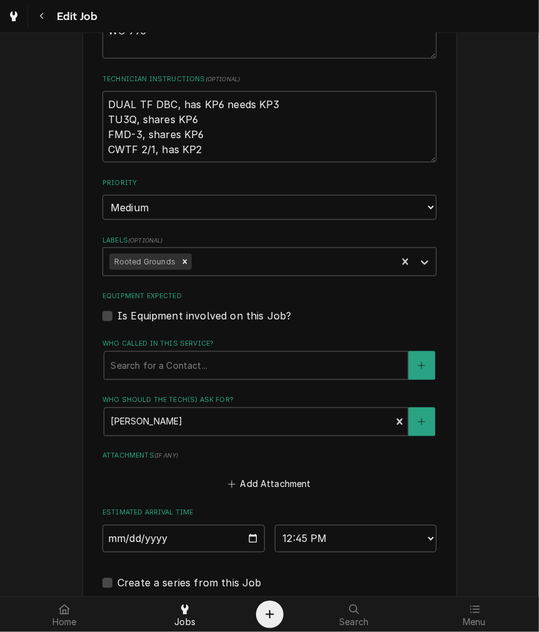
click at [452, 511] on div "Use the fields below to edit this job: Client Details Client [PERSON_NAME] Tast…" at bounding box center [269, 125] width 539 height 1314
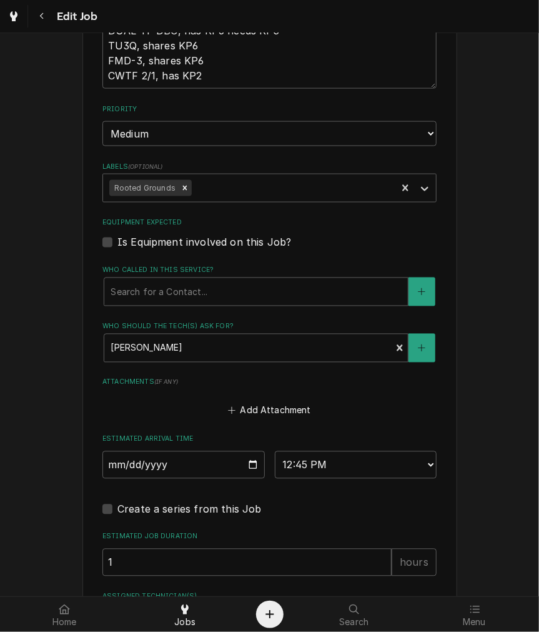
scroll to position [694, 0]
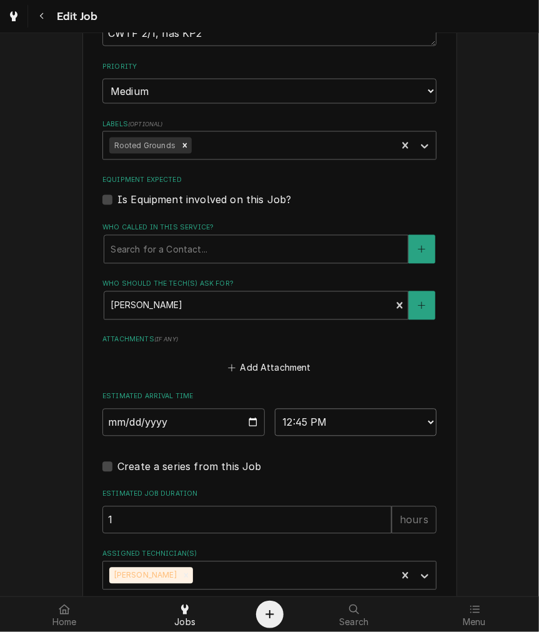
click at [357, 423] on select "AM / PM 6:00 AM 6:15 AM 6:30 AM 6:45 AM 7:00 AM 7:15 AM 7:30 AM 7:45 AM 8:00 AM…" at bounding box center [356, 423] width 163 height 28
click at [49, 347] on div "Use the fields below to edit this job: Client Details Client [PERSON_NAME] Tast…" at bounding box center [269, 9] width 539 height 1314
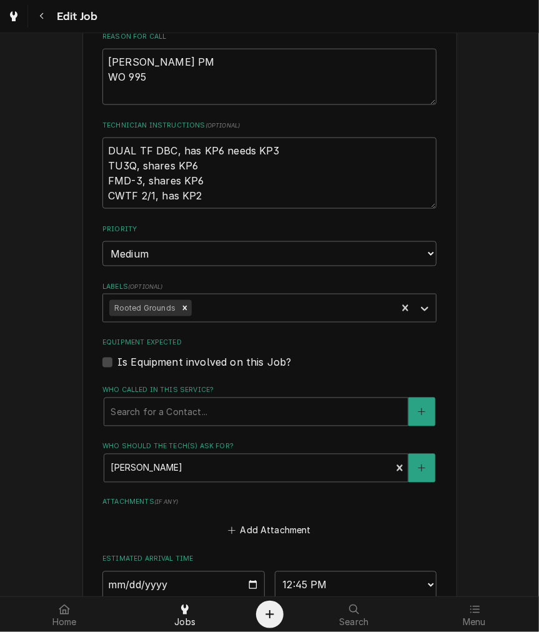
scroll to position [416, 0]
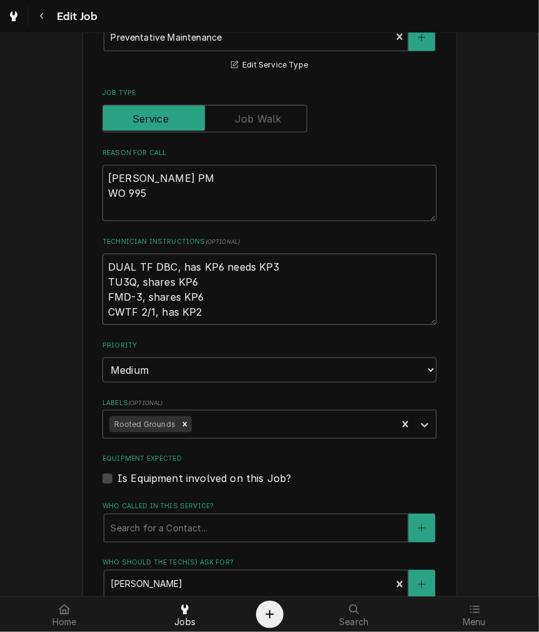
click at [171, 275] on textarea "DUAL TF DBC, has KP6 needs KP3 TU3Q, shares KP6 FMD-3, shares KP6 CWTF 2/1, has…" at bounding box center [270, 289] width 334 height 71
click at [208, 273] on textarea "DUAL TF DBC, has KP6 needs KP3 TU3Q, shares KP6 FMD-3, shares KP6 CWTF 2/1, has…" at bounding box center [270, 289] width 334 height 71
click at [186, 266] on textarea "DUAL TF DBC, has KP6 needs KP3 TU3Q, shares KP6 FMD-3, shares KP6 CWTF 2/1, has…" at bounding box center [270, 289] width 334 height 71
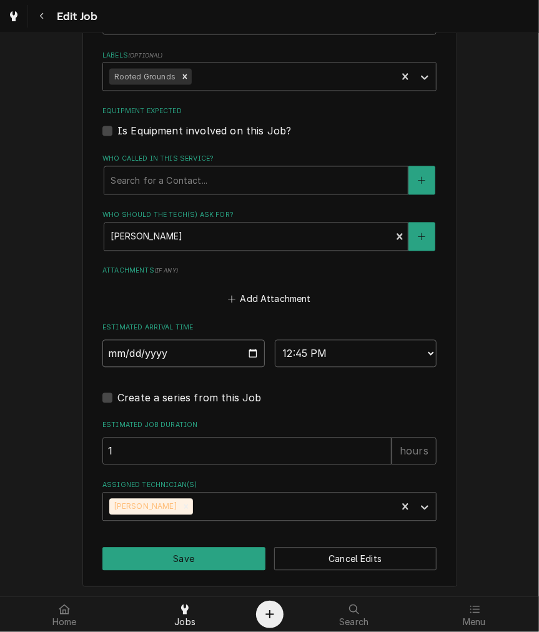
click at [246, 351] on input "2025-09-29" at bounding box center [184, 354] width 163 height 28
click at [333, 359] on select "AM / PM 6:00 AM 6:15 AM 6:30 AM 6:45 AM 7:00 AM 7:15 AM 7:30 AM 7:45 AM 8:00 AM…" at bounding box center [356, 354] width 163 height 28
select select "14:00:00"
click at [275, 340] on select "AM / PM 6:00 AM 6:15 AM 6:30 AM 6:45 AM 7:00 AM 7:15 AM 7:30 AM 7:45 AM 8:00 AM…" at bounding box center [356, 354] width 163 height 28
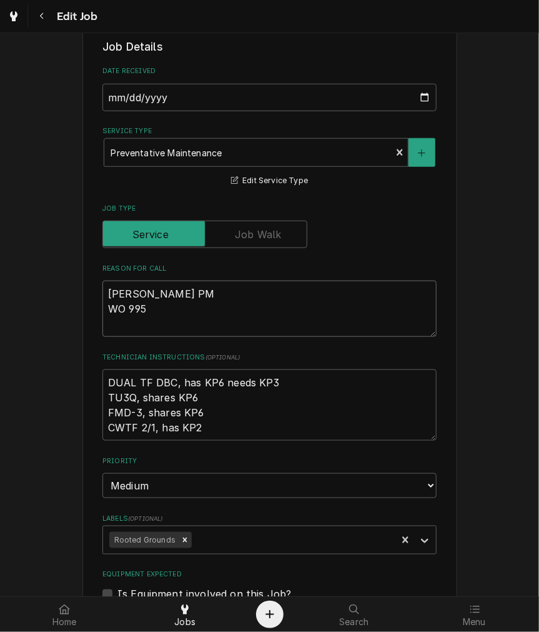
click at [177, 309] on textarea "RG Brewer PM WO 995" at bounding box center [270, 309] width 334 height 56
click at [176, 323] on textarea "RG Brewer PM WO 995" at bounding box center [270, 309] width 334 height 56
click at [172, 326] on textarea "RG Brewer PM WO 995" at bounding box center [270, 309] width 334 height 56
type textarea "x"
type textarea "RG Brewer PM WO 995"
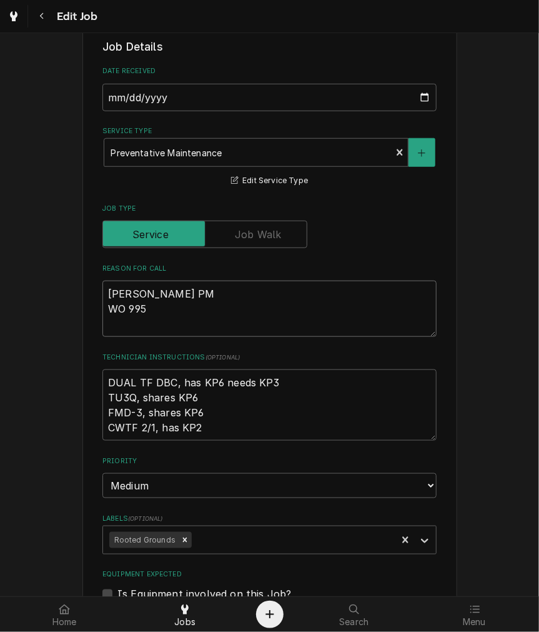
type textarea "x"
type textarea "RG Brewer PM WO 995 *"
type textarea "x"
type textarea "RG Brewer PM WO 995 **"
type textarea "x"
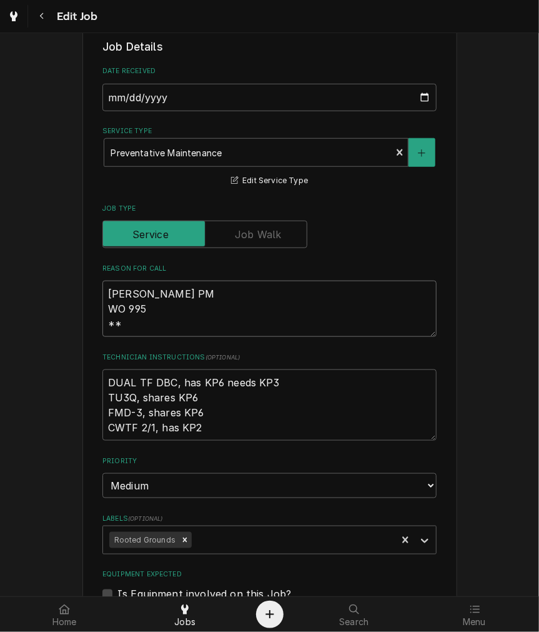
type textarea "RG Brewer PM WO 995 **m"
type textarea "x"
type textarea "RG Brewer PM WO 995 **mo"
type textarea "x"
type textarea "RG Brewer PM WO 995 **mon"
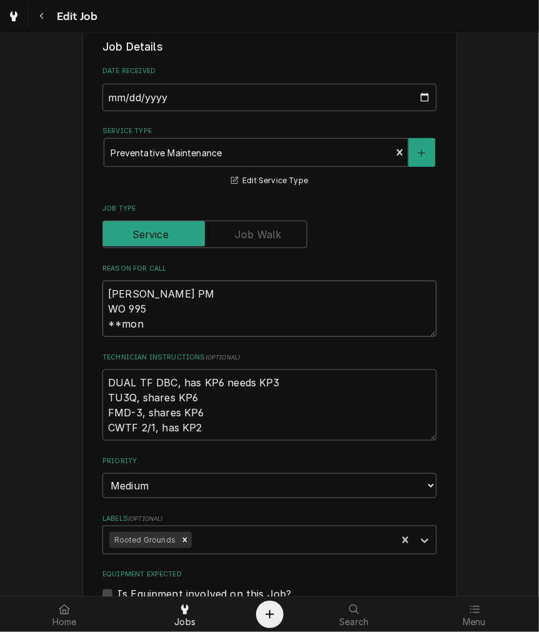
type textarea "x"
type textarea "RG Brewer PM WO 995 **mond"
type textarea "x"
type textarea "RG Brewer PM WO 995 **monda"
type textarea "x"
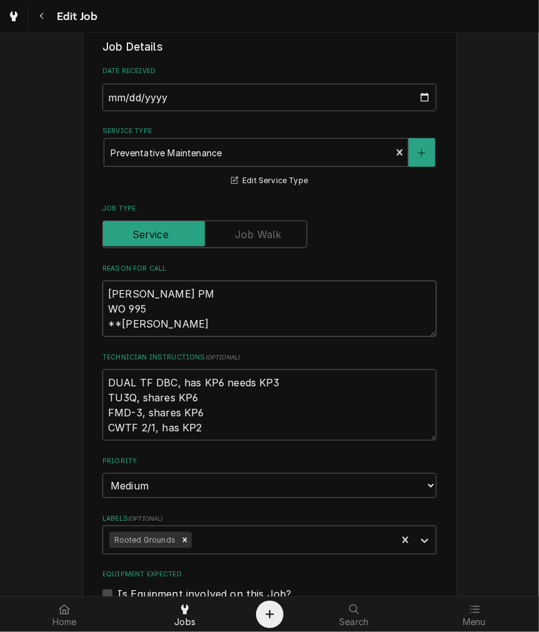
type textarea "RG Brewer PM WO 995 **monday"
type textarea "x"
type textarea "RG Brewer PM WO 995 **mondays"
type textarea "x"
type textarea "RG Brewer PM WO 995 **mondays"
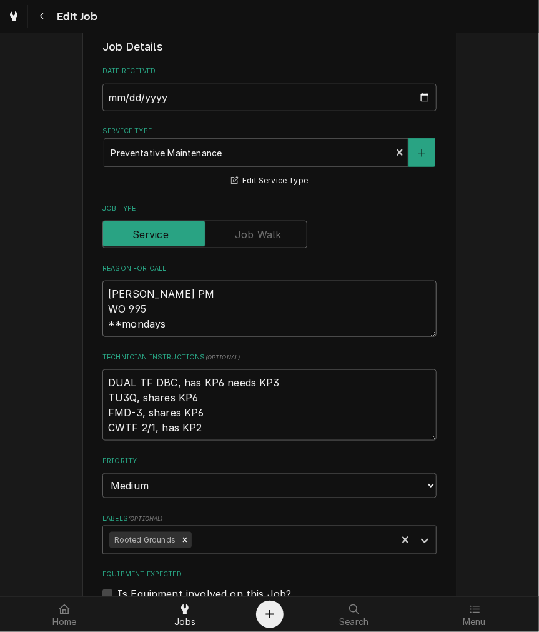
type textarea "x"
type textarea "RG Brewer PM WO 995 **mondays an"
type textarea "x"
type textarea "RG Brewer PM WO 995 **mondays anb"
type textarea "x"
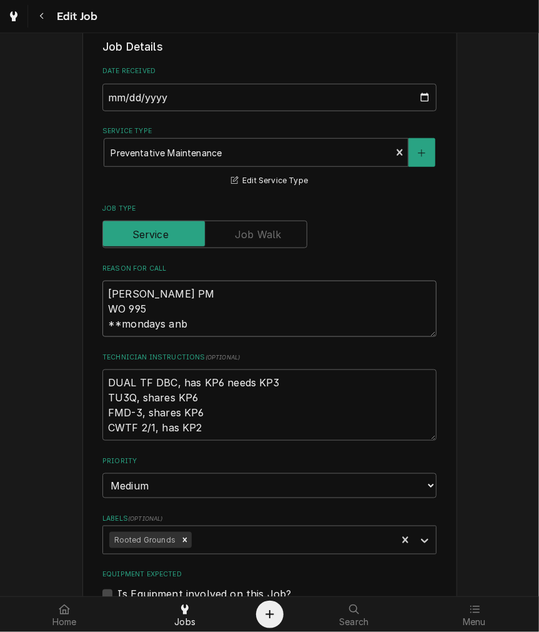
type textarea "RG Brewer PM WO 995 **mondays anbd"
type textarea "x"
type textarea "RG Brewer PM WO 995 **mondays anb"
type textarea "x"
type textarea "RG Brewer PM WO 995 **mondays an"
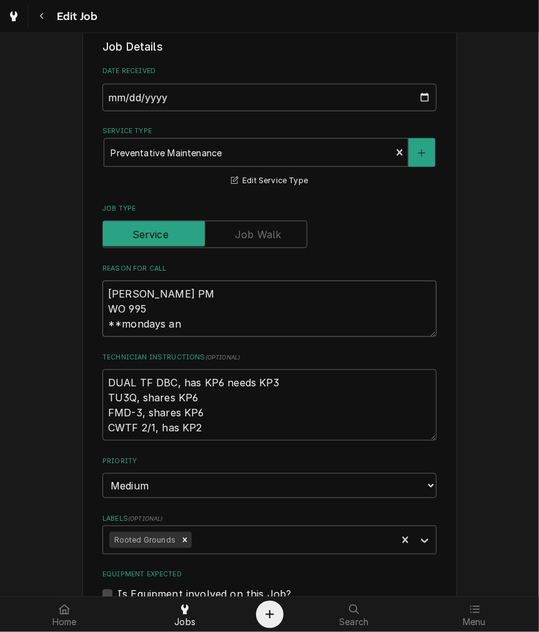
type textarea "x"
type textarea "RG Brewer PM WO 995 **mondays a"
type textarea "x"
type textarea "RG Brewer PM WO 995 **mondays an"
type textarea "x"
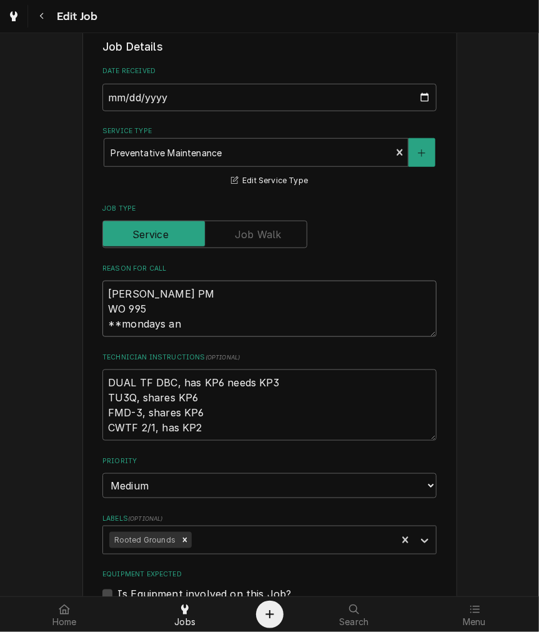
type textarea "RG Brewer PM WO 995 **mondays and"
type textarea "x"
type textarea "RG Brewer PM WO 995 **mondays and"
type textarea "x"
type textarea "RG Brewer PM WO 995 **mondays and t"
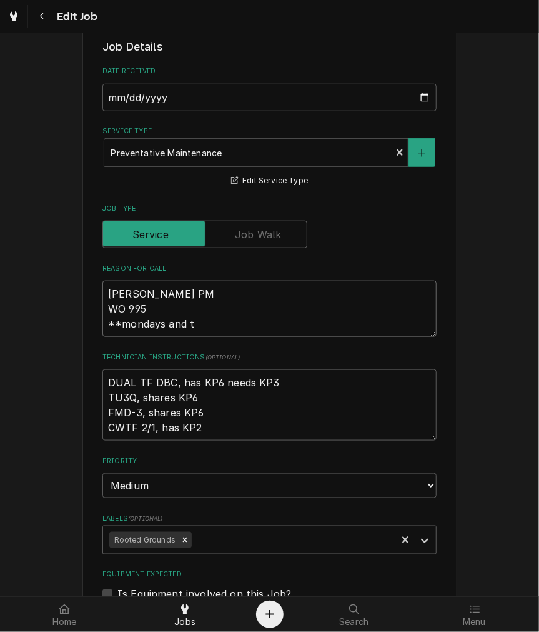
type textarea "x"
type textarea "RG Brewer PM WO 995 **mondays and tu"
type textarea "x"
type textarea "RG Brewer PM WO 995 **mondays and tue"
type textarea "x"
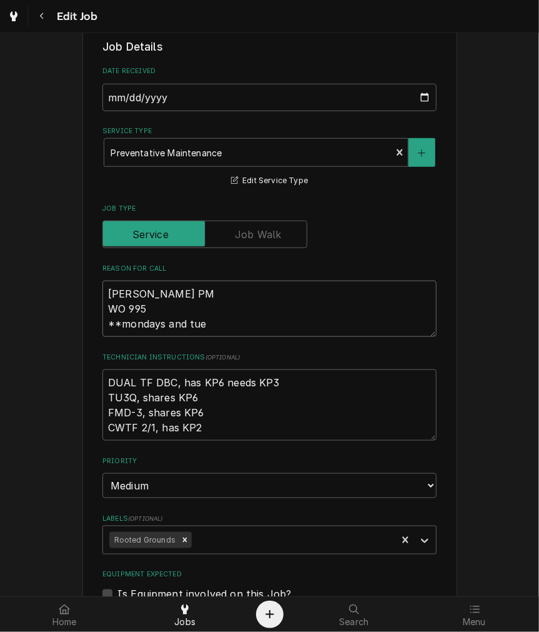
type textarea "RG Brewer PM WO 995 **mondays and tues"
type textarea "x"
type textarea "RG Brewer PM WO 995 **mondays and tuesd"
type textarea "x"
type textarea "RG Brewer PM WO 995 **mondays and tuesda"
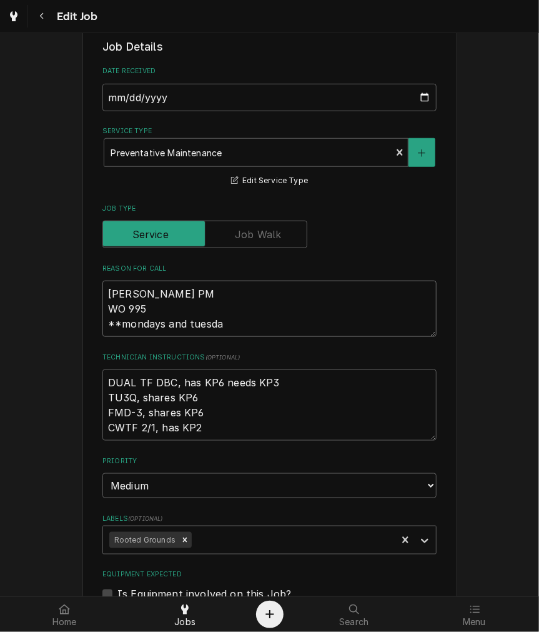
type textarea "x"
type textarea "RG Brewer PM WO 995 **mondays and tuesday"
type textarea "x"
type textarea "RG Brewer PM WO 995 **mondays and tuesdays"
type textarea "x"
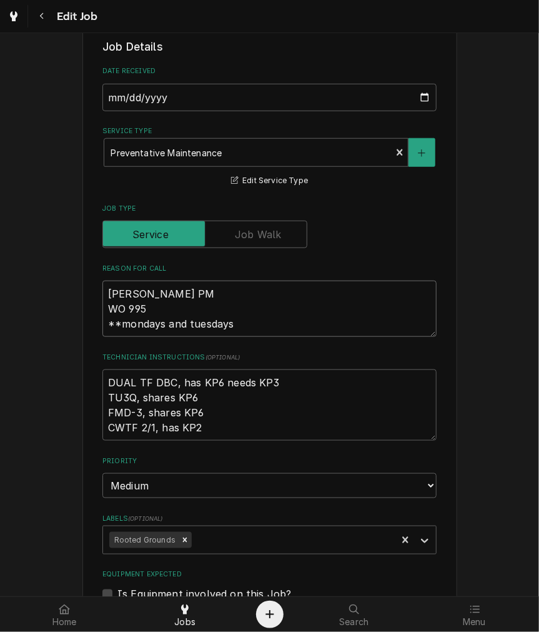
type textarea "RG Brewer PM WO 995 **mondays and tuesdays"
type textarea "x"
type textarea "RG Brewer PM WO 995 **mondays and tuesdays a"
type textarea "x"
type textarea "RG Brewer PM WO 995 **mondays and tuesdays ab"
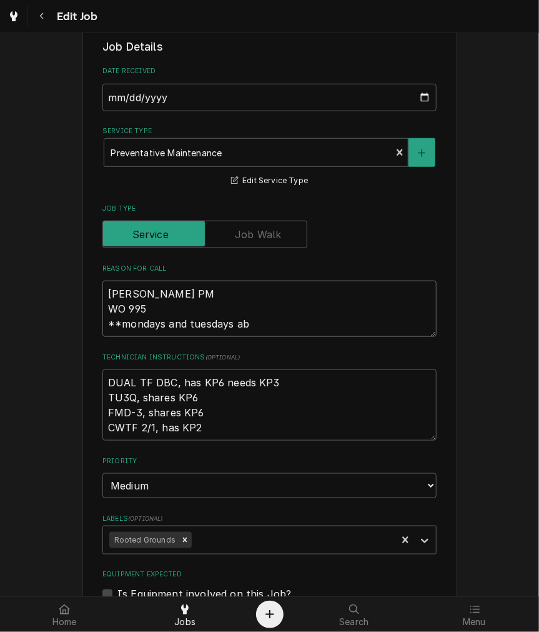
type textarea "x"
type textarea "RG Brewer PM WO 995 **mondays and tuesdays abo"
type textarea "x"
type textarea "RG Brewer PM WO 995 **mondays and tuesdays abou"
type textarea "x"
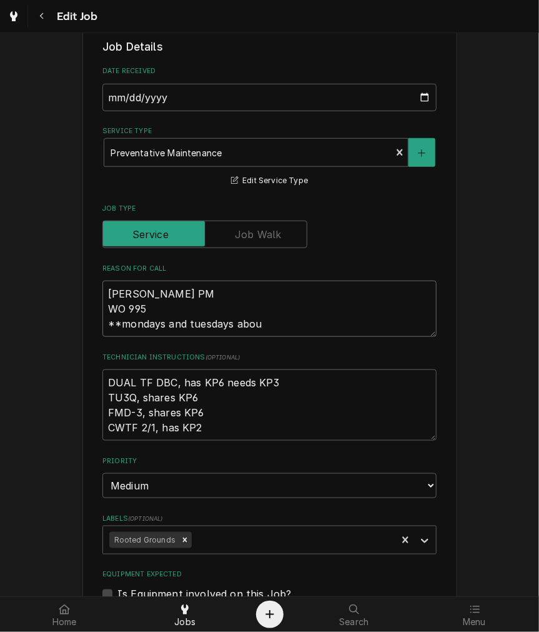
type textarea "RG Brewer PM WO 995 **mondays and tuesdays about"
type textarea "x"
type textarea "RG Brewer PM WO 995 **mondays and tuesdays about"
type textarea "x"
type textarea "RG Brewer PM WO 995 **mondays and tuesdays about 2"
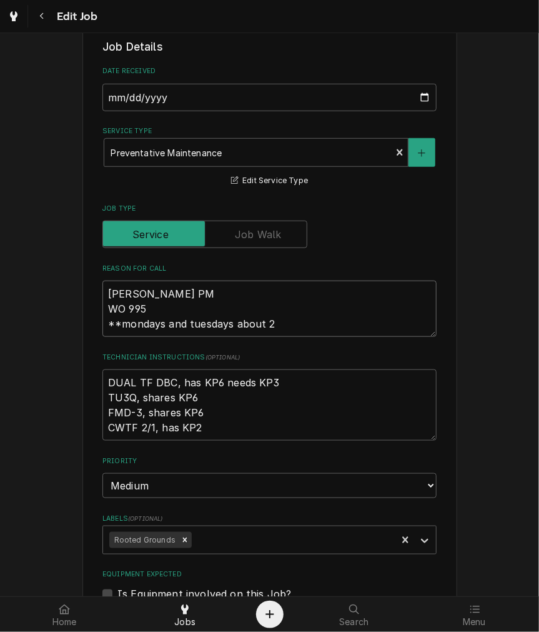
type textarea "x"
type textarea "RG Brewer PM WO 995 **mondays and tuesdays about 2p["
type textarea "x"
type textarea "RG Brewer PM WO 995 **mondays and tuesdays about 2p[m"
type textarea "x"
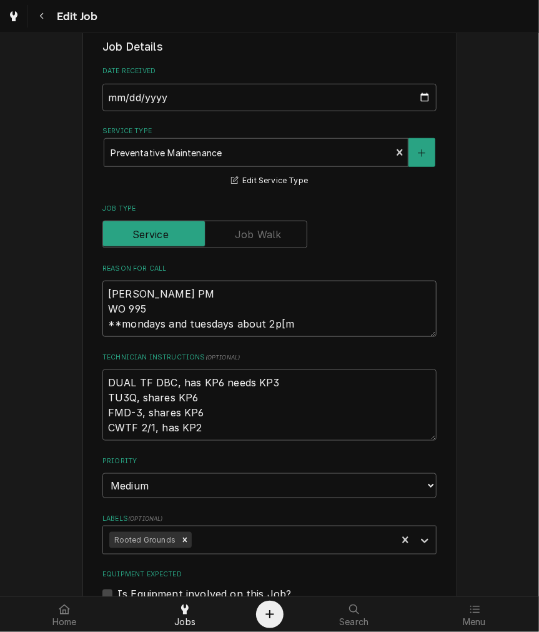
type textarea "RG Brewer PM WO 995 **mondays and tuesdays about 2p[m"
type textarea "x"
type textarea "RG Brewer PM WO 995 **mondays and tuesdays about 2p[m w"
type textarea "x"
type textarea "RG Brewer PM WO 995 **mondays and tuesdays about 2p[m wo"
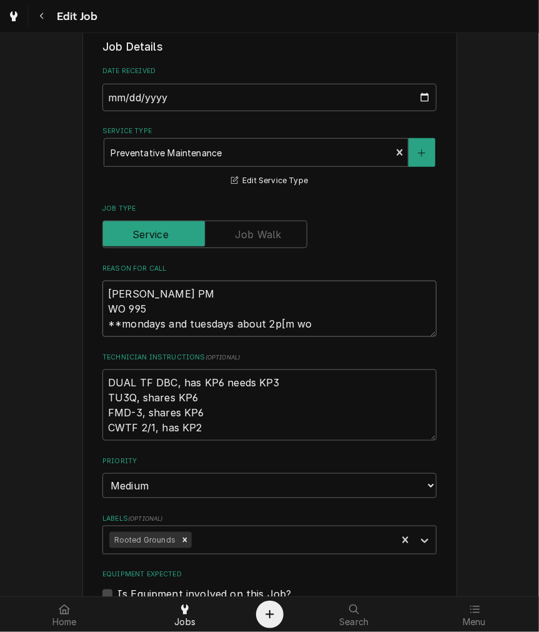
type textarea "x"
type textarea "RG Brewer PM WO 995 **mondays and tuesdays about 2p[m wor"
type textarea "x"
type textarea "RG Brewer PM WO 995 **mondays and tuesdays about 2p[m worj"
type textarea "x"
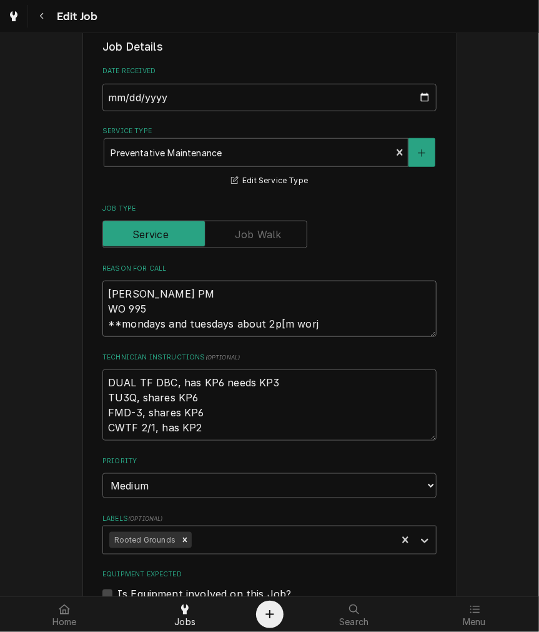
type textarea "RG Brewer PM WO 995 **mondays and tuesdays about 2p[m worj"
type textarea "x"
type textarea "RG Brewer PM WO 995 **mondays and tuesdays about 2p[m worj"
type textarea "x"
type textarea "RG Brewer PM WO 995 **mondays and tuesdays about 2p[m wor"
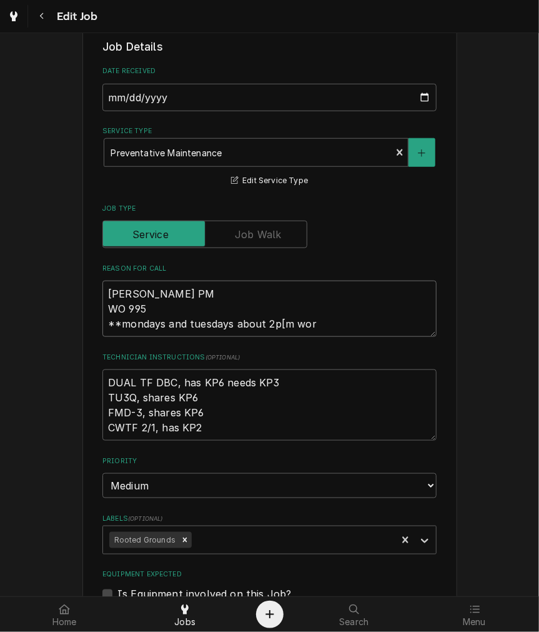
type textarea "x"
type textarea "RG Brewer PM WO 995 **mondays and tuesdays about 2p[m work"
type textarea "x"
type textarea "RG Brewer PM WO 995 **mondays and tuesdays about 2p[m work"
type textarea "x"
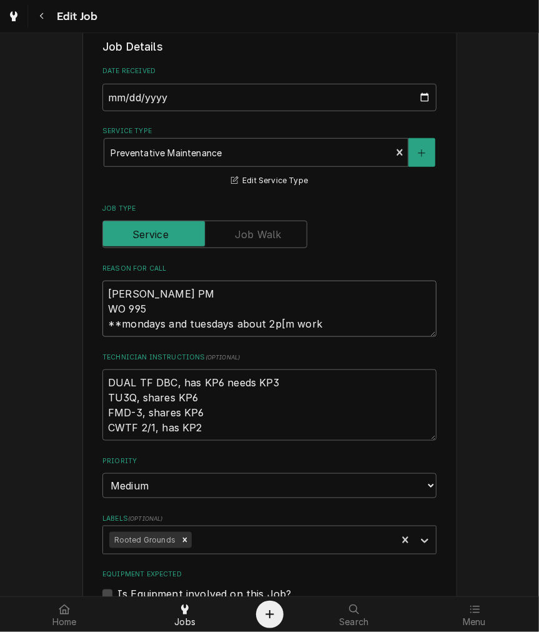
type textarea "RG Brewer PM WO 995 **mondays and tuesdays about 2p[m work b"
type textarea "x"
type textarea "RG Brewer PM WO 995 **mondays and tuesdays about 2p[m work be"
type textarea "x"
type textarea "RG Brewer PM WO 995 **mondays and tuesdays about 2p[m work bes"
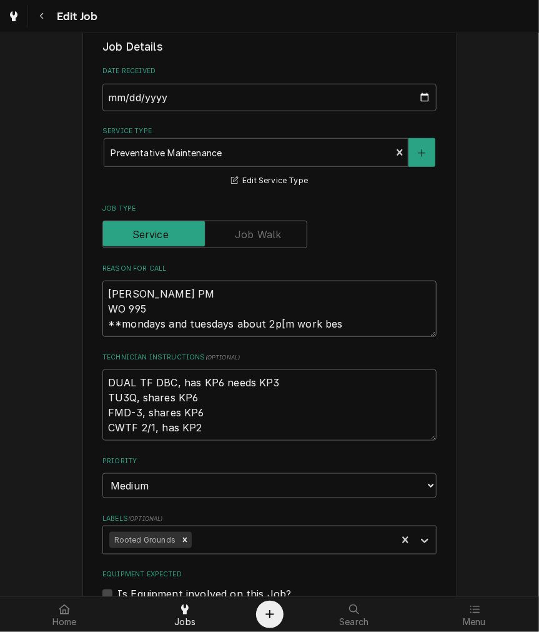
type textarea "x"
type textarea "RG Brewer PM WO 995 **mondays and tuesdays about 2p[m work best"
type textarea "x"
type textarea "RG Brewer PM WO 995 **mondays and tuesdays about 2p[m work best"
type textarea "x"
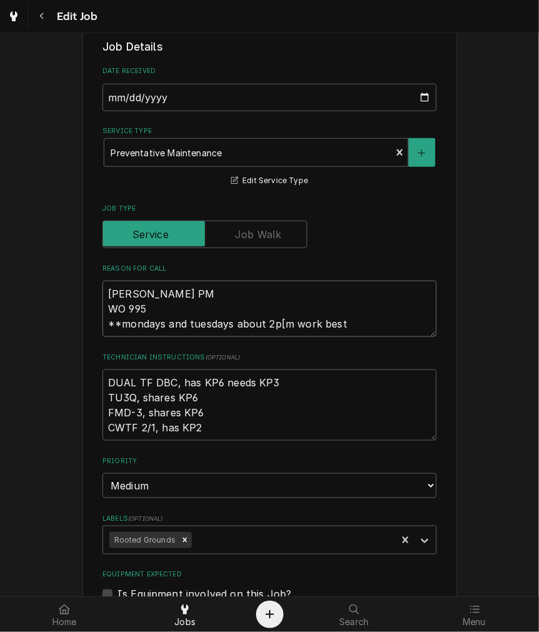
type textarea "RG Brewer PM WO 995 **mondays and tuesdays about 2p[m work best p"
type textarea "x"
type textarea "RG Brewer PM WO 995 **mondays and tuesdays about 2p[m work best po"
type textarea "x"
type textarea "RG Brewer PM WO 995 **mondays and tuesdays about 2p[m work best poe"
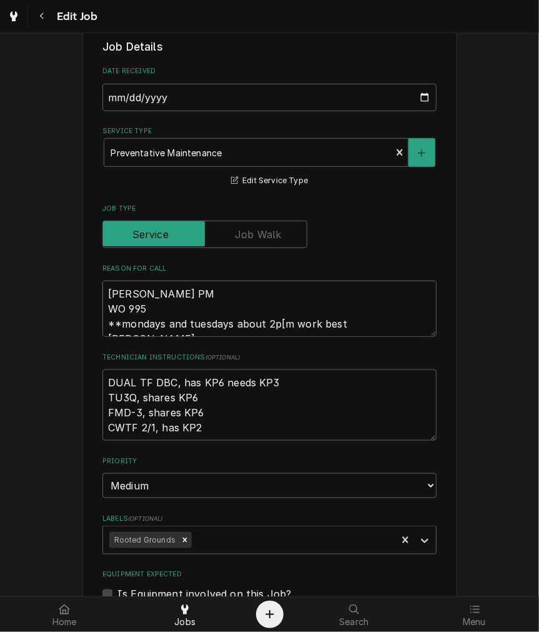
type textarea "x"
type textarea "RG Brewer PM WO 995 **mondays and tuesdays about 2p[m work best poer"
type textarea "x"
type textarea "RG Brewer PM WO 995 **mondays and tuesdays about 2p[m work best poer"
type textarea "x"
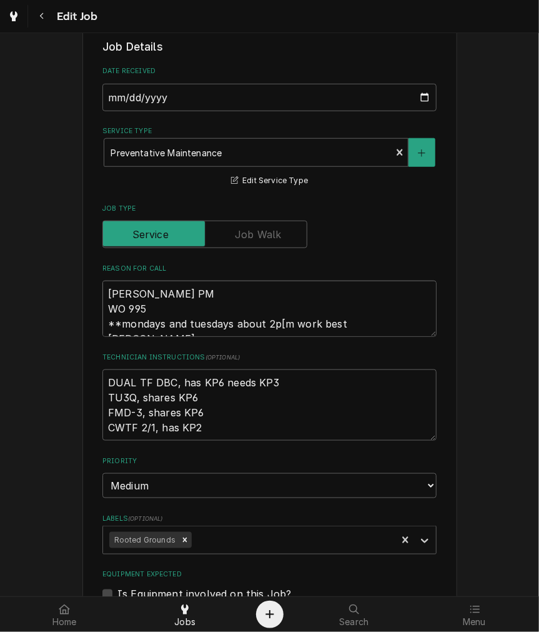
type textarea "RG Brewer PM WO 995 **mondays and tuesdays about 2p[m work best poer m"
type textarea "x"
type textarea "RG Brewer PM WO 995 **mondays and tuesdays about 2p[m work best poer"
type textarea "x"
type textarea "RG Brewer PM WO 995 **mondays and tuesdays about 2p[m work best poer"
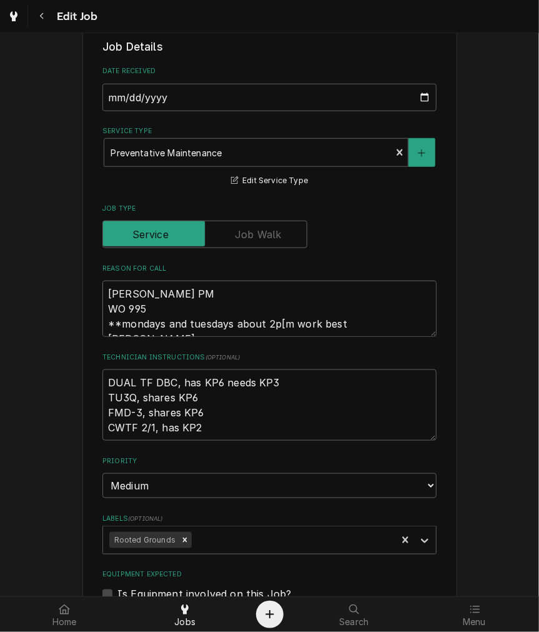
type textarea "x"
type textarea "RG Brewer PM WO 995 **mondays and tuesdays about 2p[m work best poe"
type textarea "x"
type textarea "RG Brewer PM WO 995 **mondays and tuesdays about 2p[m work best po"
type textarea "x"
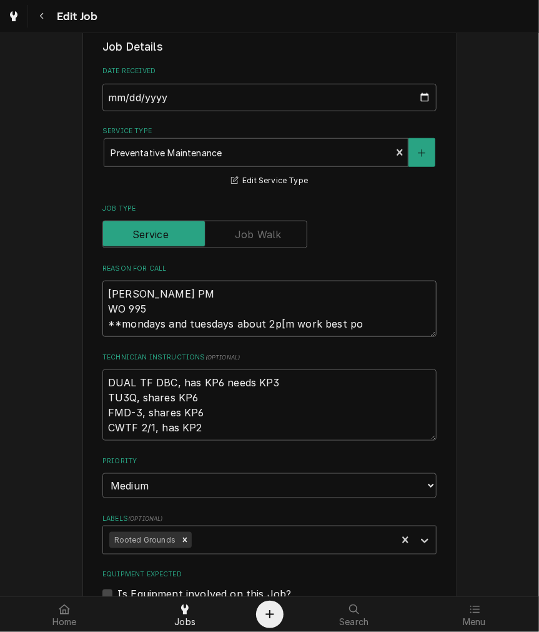
type textarea "RG Brewer PM WO 995 **mondays and tuesdays about 2p[m work best p"
type textarea "x"
type textarea "RG Brewer PM WO 995 **mondays and tuesdays about 2p[m work best pe"
type textarea "x"
type textarea "RG Brewer PM WO 995 **mondays and tuesdays about 2p[m work best per"
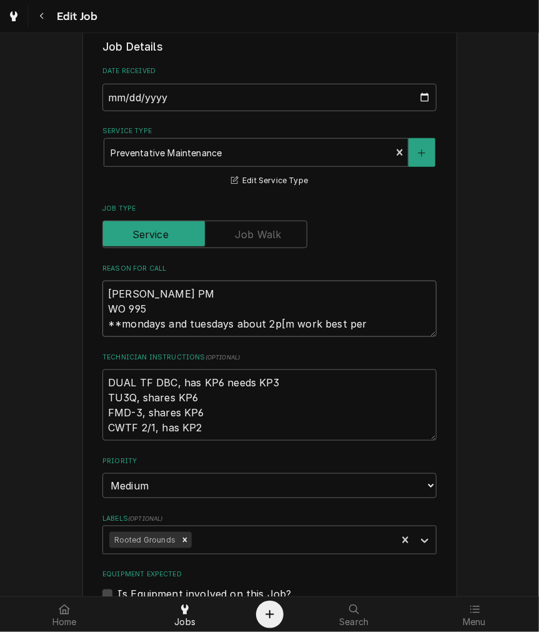
type textarea "x"
type textarea "RG Brewer PM WO 995 **mondays and tuesdays about 2p[m work best per"
type textarea "x"
type textarea "RG Brewer PM WO 995 **mondays and tuesdays about 2p[m work best per M"
type textarea "x"
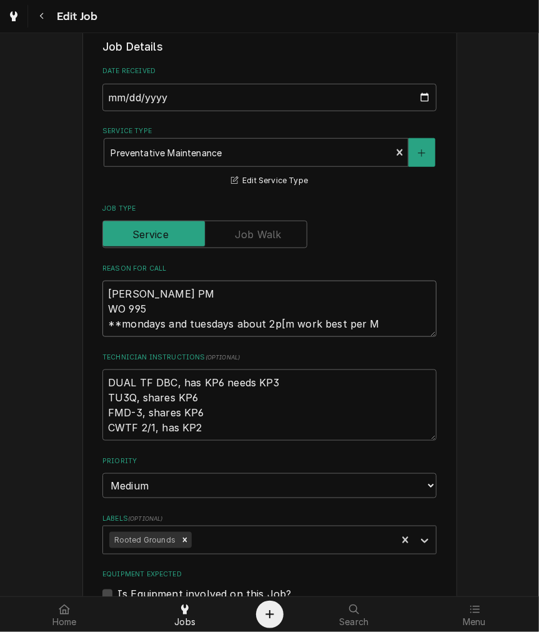
type textarea "RG Brewer PM WO 995 **mondays and tuesdays about 2p[m work best per Mi"
type textarea "x"
type textarea "RG Brewer PM WO 995 **mondays and tuesdays about 2p[m work best per Mik"
type textarea "x"
type textarea "RG Brewer PM WO 995 **mondays and tuesdays about 2p[m work best per Mike"
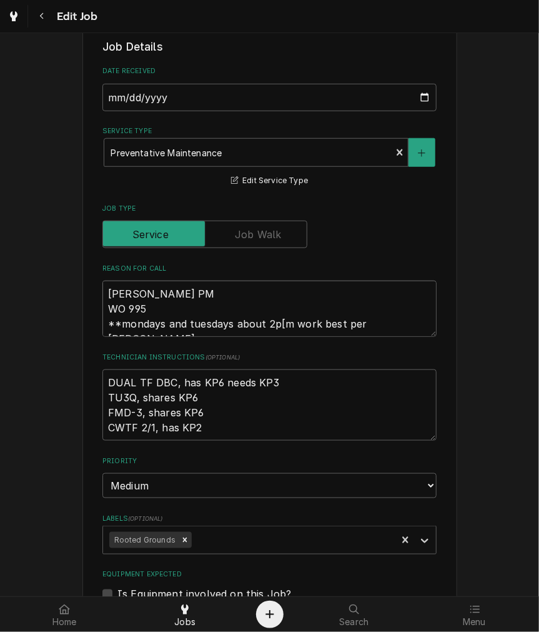
type textarea "x"
type textarea "RG Brewer PM WO 995 **mondays and tuesdays about 2p[m work best per Mike*"
type textarea "x"
type textarea "RG Brewer PM WO 995 **mondays and tuesdays about 2p[m work best per Mike**"
click at [139, 328] on textarea "RG Brewer PM WO 995 **mondays and tuesdays about 2p[m work best per Mike**" at bounding box center [270, 309] width 334 height 56
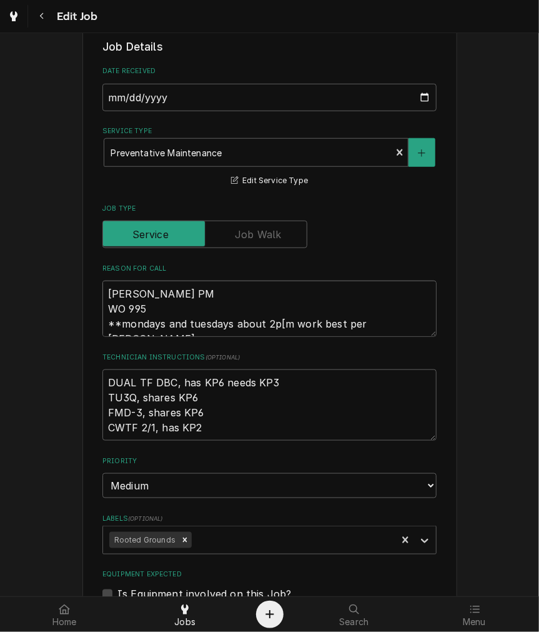
click at [159, 334] on textarea "RG Brewer PM WO 995 **mondays and tuesdays about 2p[m work best per Mike**" at bounding box center [270, 309] width 334 height 56
click at [277, 323] on textarea "RG Brewer PM WO 995 **mondays and tuesdays about 2p[m work best per Mike**" at bounding box center [270, 309] width 334 height 56
type textarea "x"
type textarea "RG Brewer PM WO 995 **mondays and tuesdays about 2pm work best per Mike**"
click at [196, 323] on textarea "RG Brewer PM WO 995 **mondays and tuesdays about 2pm work best per Mike**" at bounding box center [270, 309] width 334 height 56
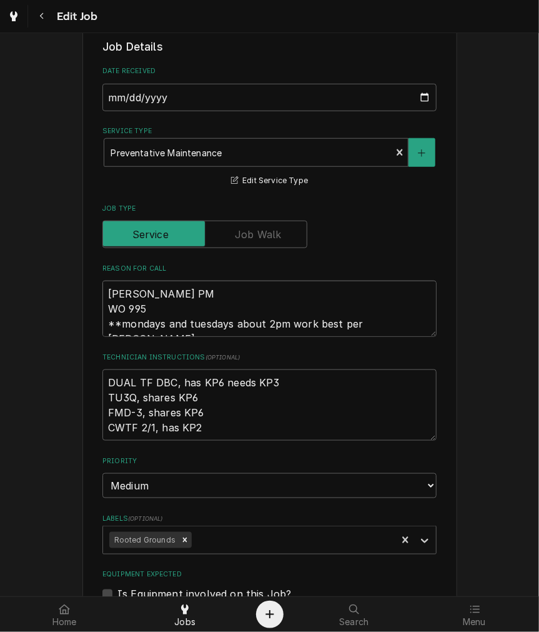
type textarea "x"
type textarea "RG Brewer PM WO 995 **mondays and Tuesdays about 2pm work best per Mike**"
type textarea "x"
type textarea "RG Brewer PM WO 995 **Mondays and Tuesdays about 2pm work best per Mike**"
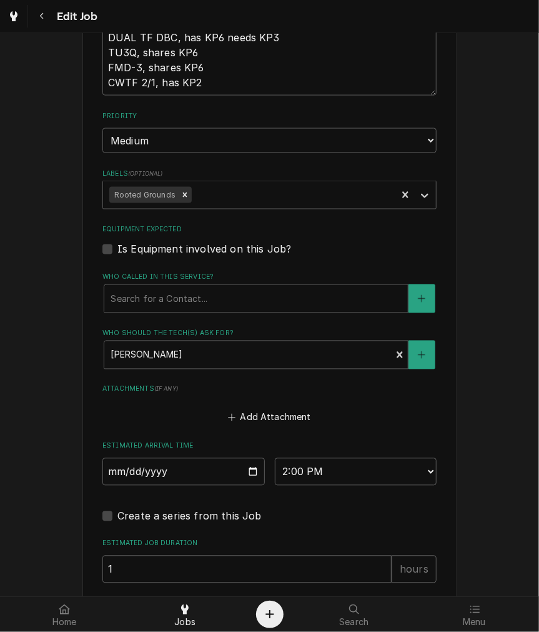
type textarea "x"
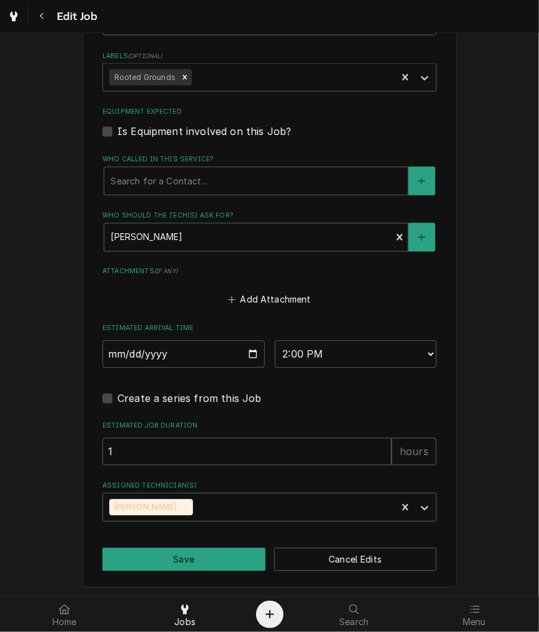
scroll to position [763, 0]
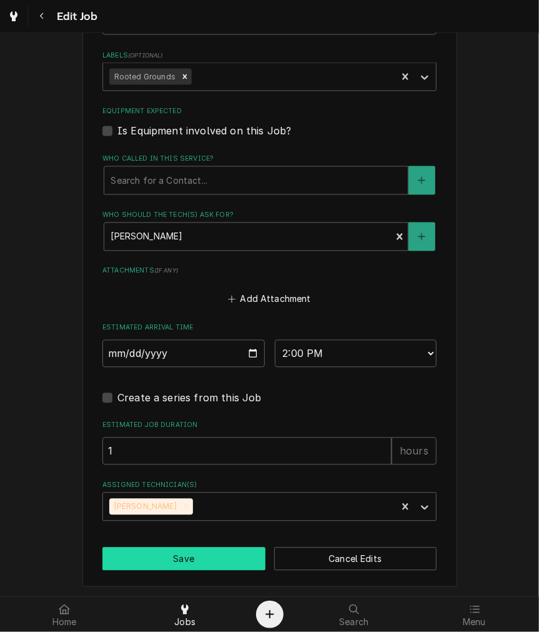
type textarea "RG Brewer PM WO 995 **Mondays and Tuesdays about 2pm work best per Mike**"
click at [241, 564] on button "Save" at bounding box center [184, 559] width 163 height 23
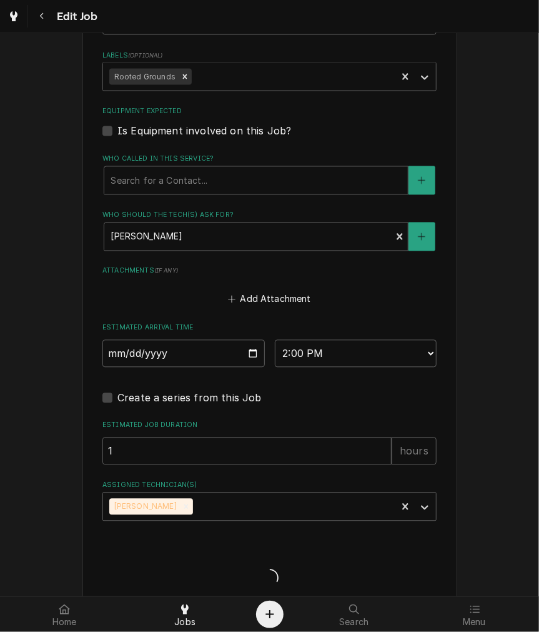
type textarea "x"
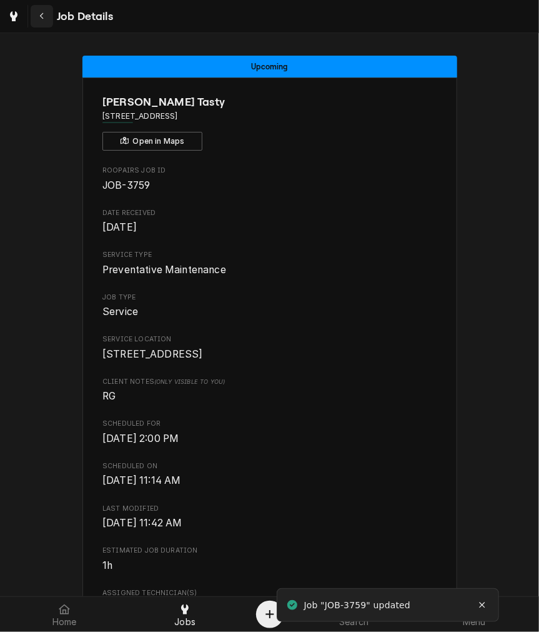
click at [41, 16] on icon "Navigate back" at bounding box center [41, 16] width 4 height 7
